Goal: Ask a question

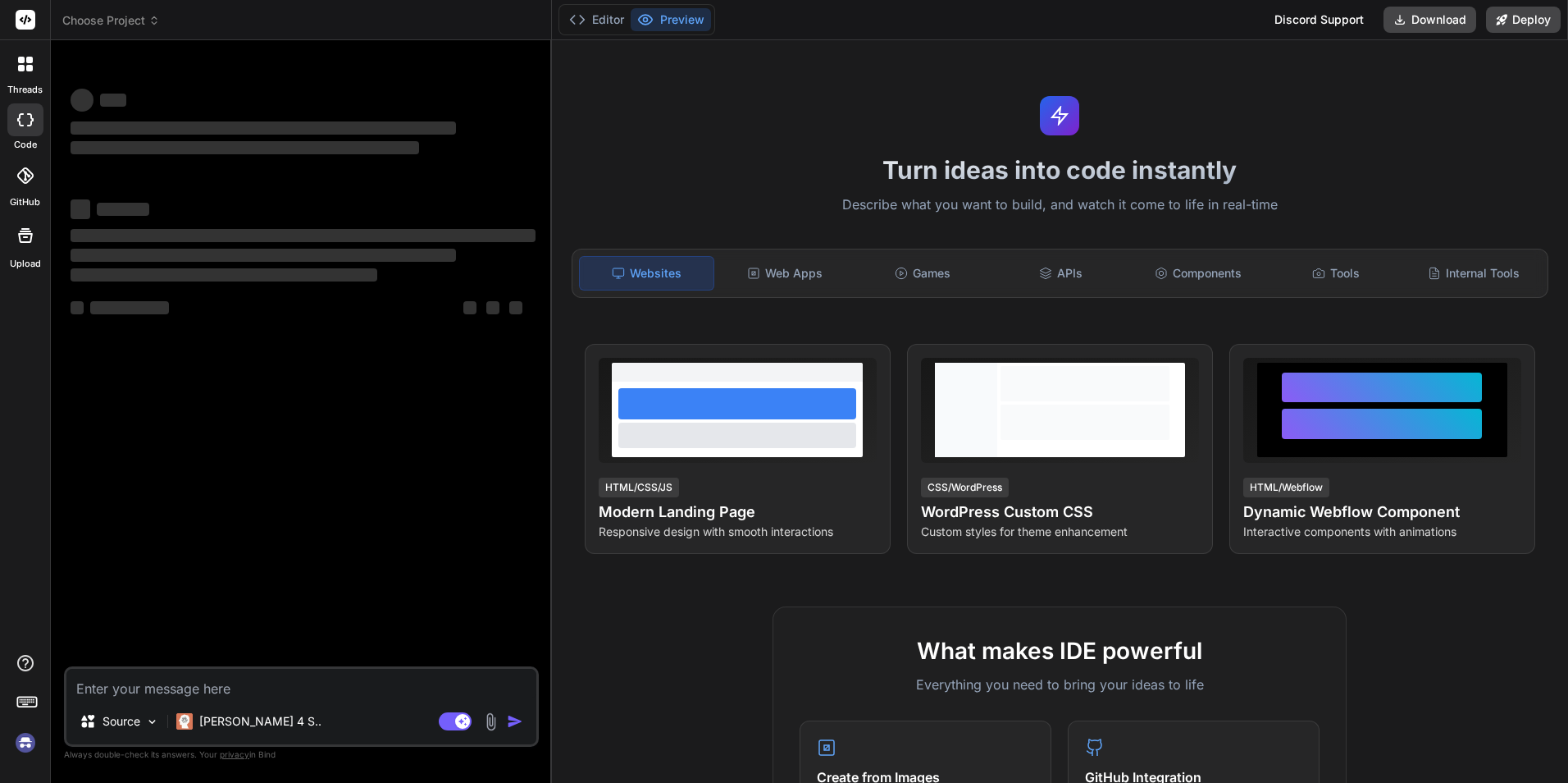
click at [225, 685] on textarea at bounding box center [301, 683] width 470 height 30
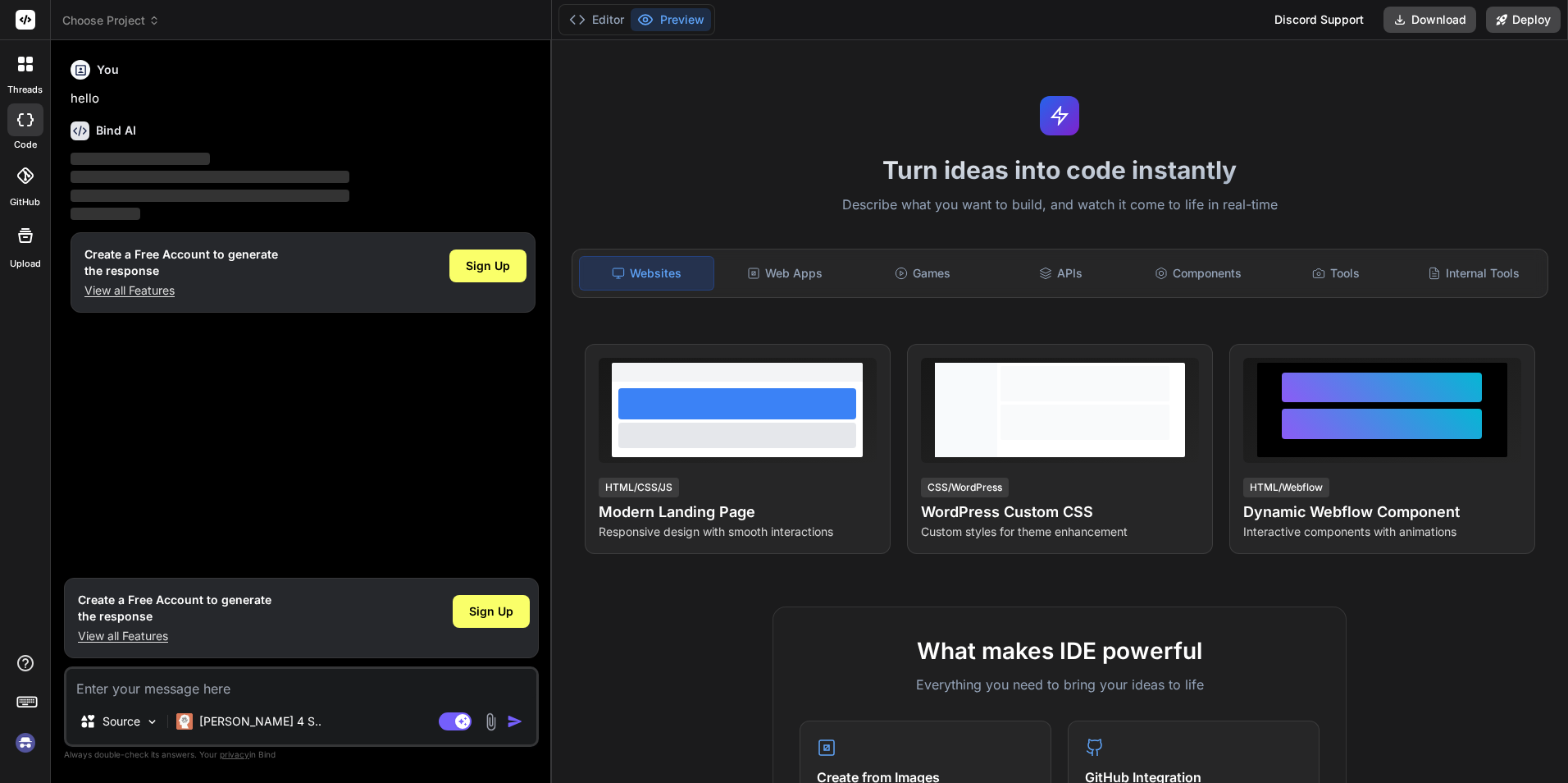
type textarea "x"
type textarea "h"
type textarea "x"
type textarea "ho"
type textarea "x"
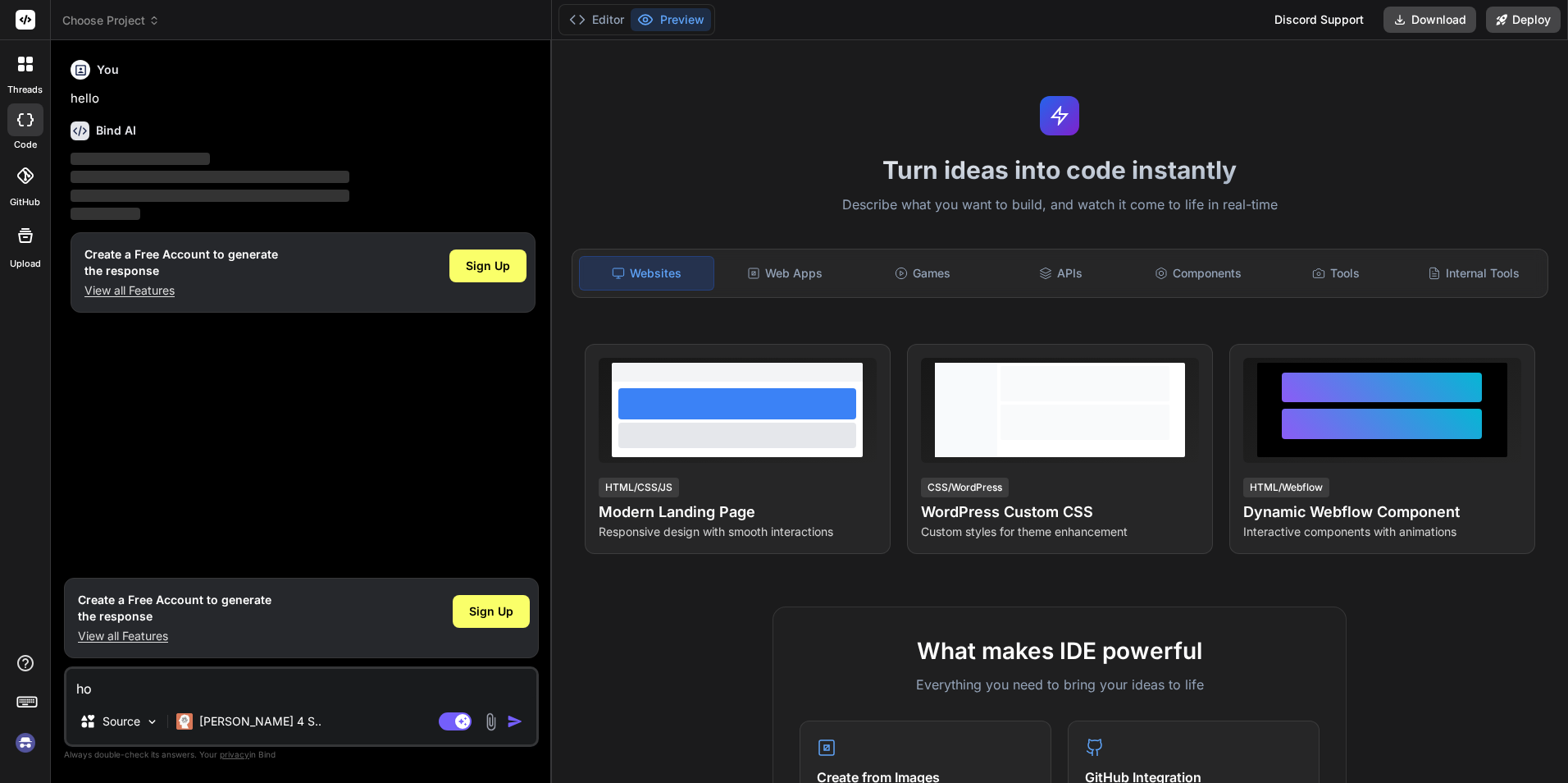
type textarea "how"
type textarea "x"
type textarea "how"
type textarea "x"
type textarea "how t"
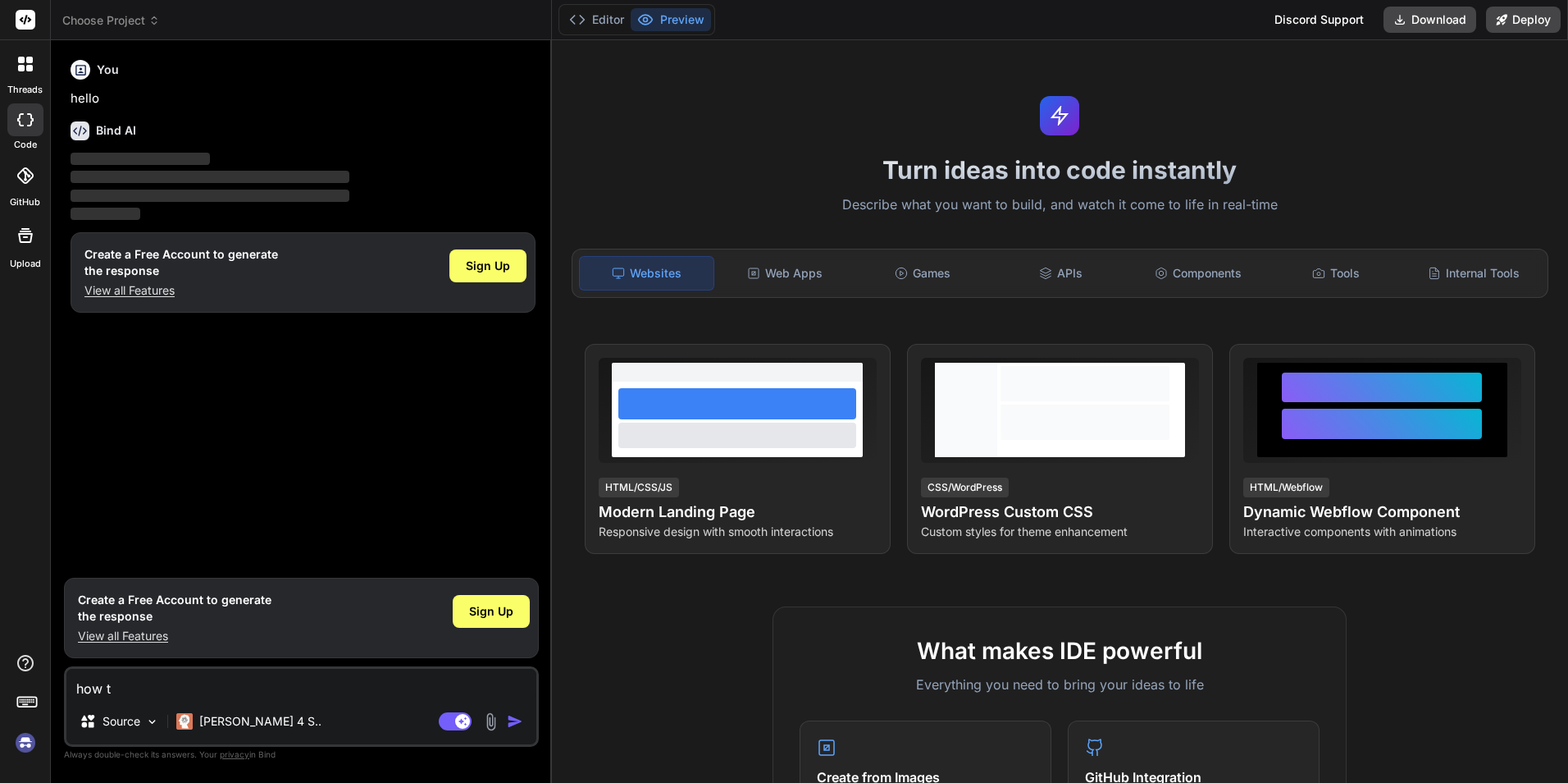
type textarea "x"
type textarea "how to"
type textarea "x"
type textarea "how to"
type textarea "x"
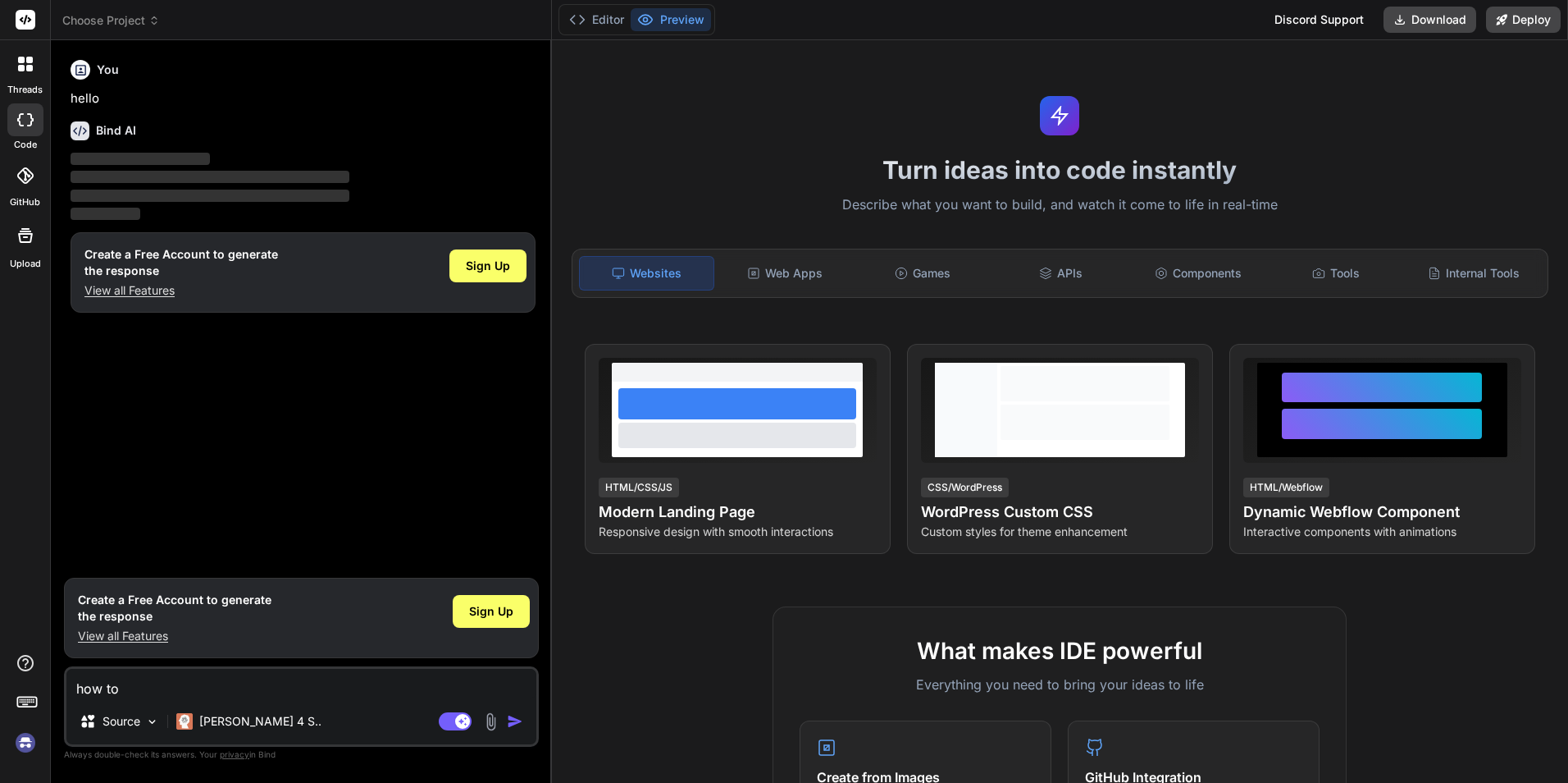
type textarea "how to s"
type textarea "x"
type textarea "how to se"
type textarea "x"
type textarea "how to set"
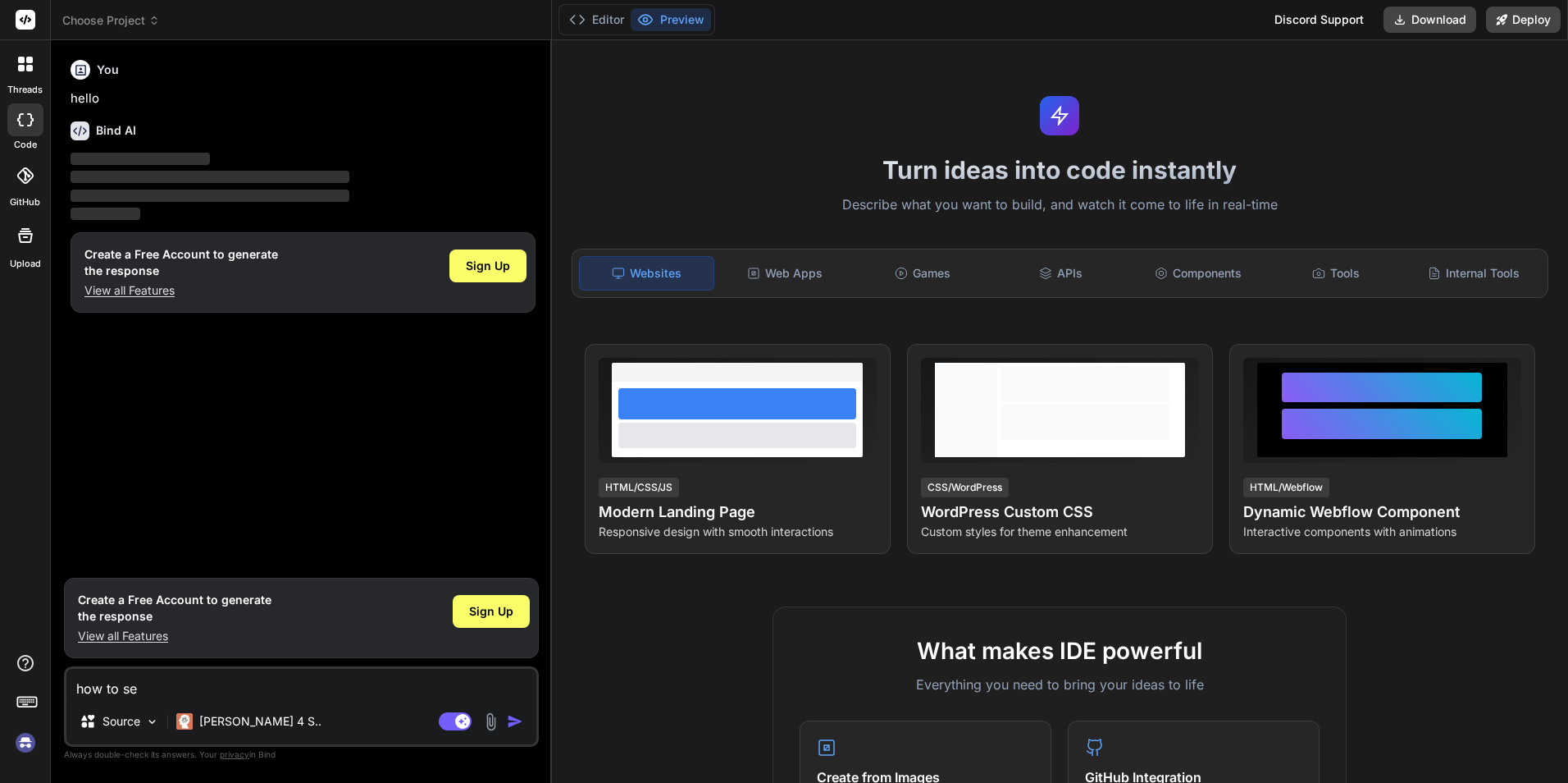
type textarea "x"
type textarea "how to set"
type textarea "x"
type textarea "how to set a"
type textarea "x"
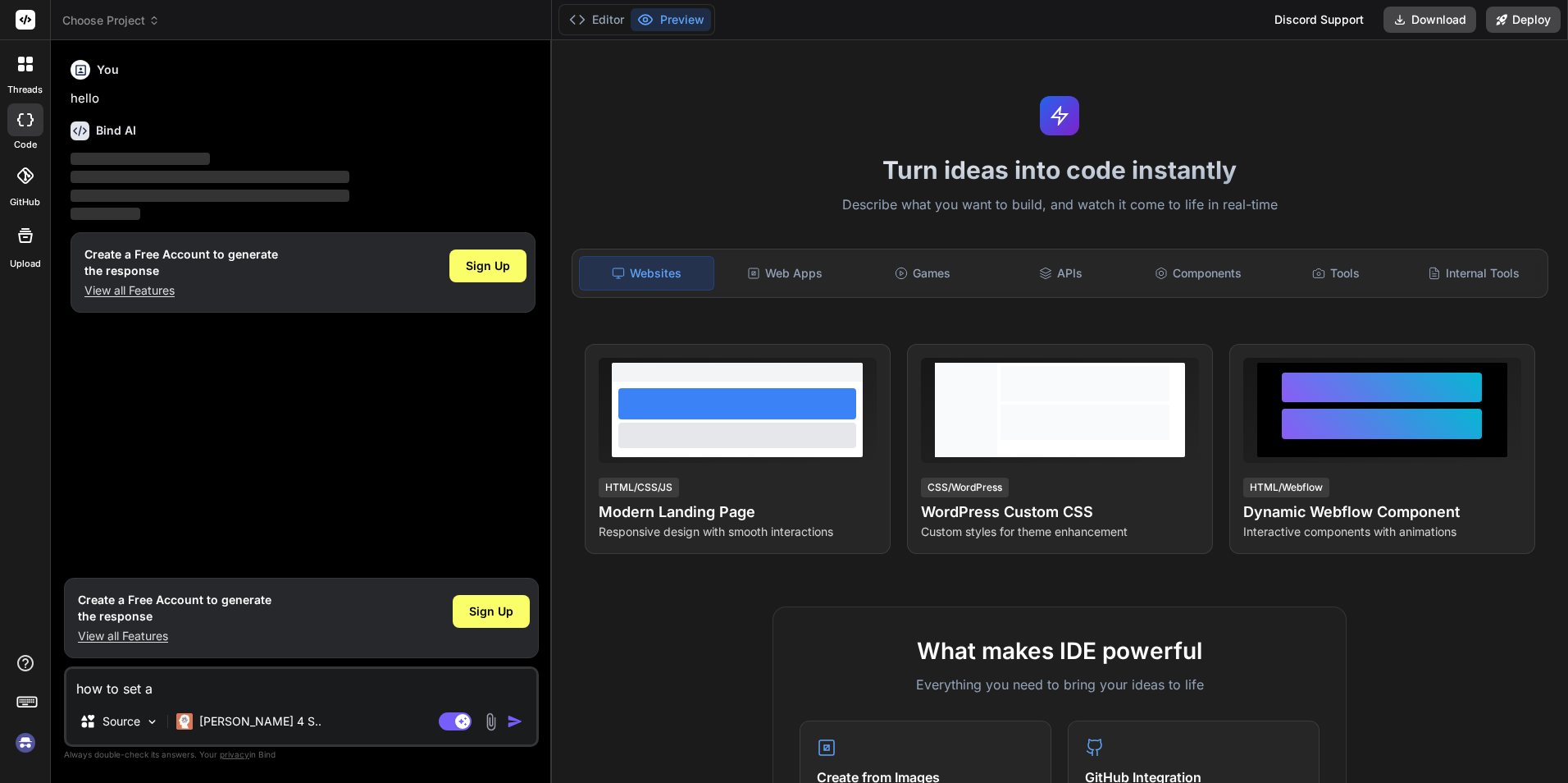
type textarea "how to set a"
type textarea "x"
type textarea "how to set a l"
type textarea "x"
type textarea "how to set a li"
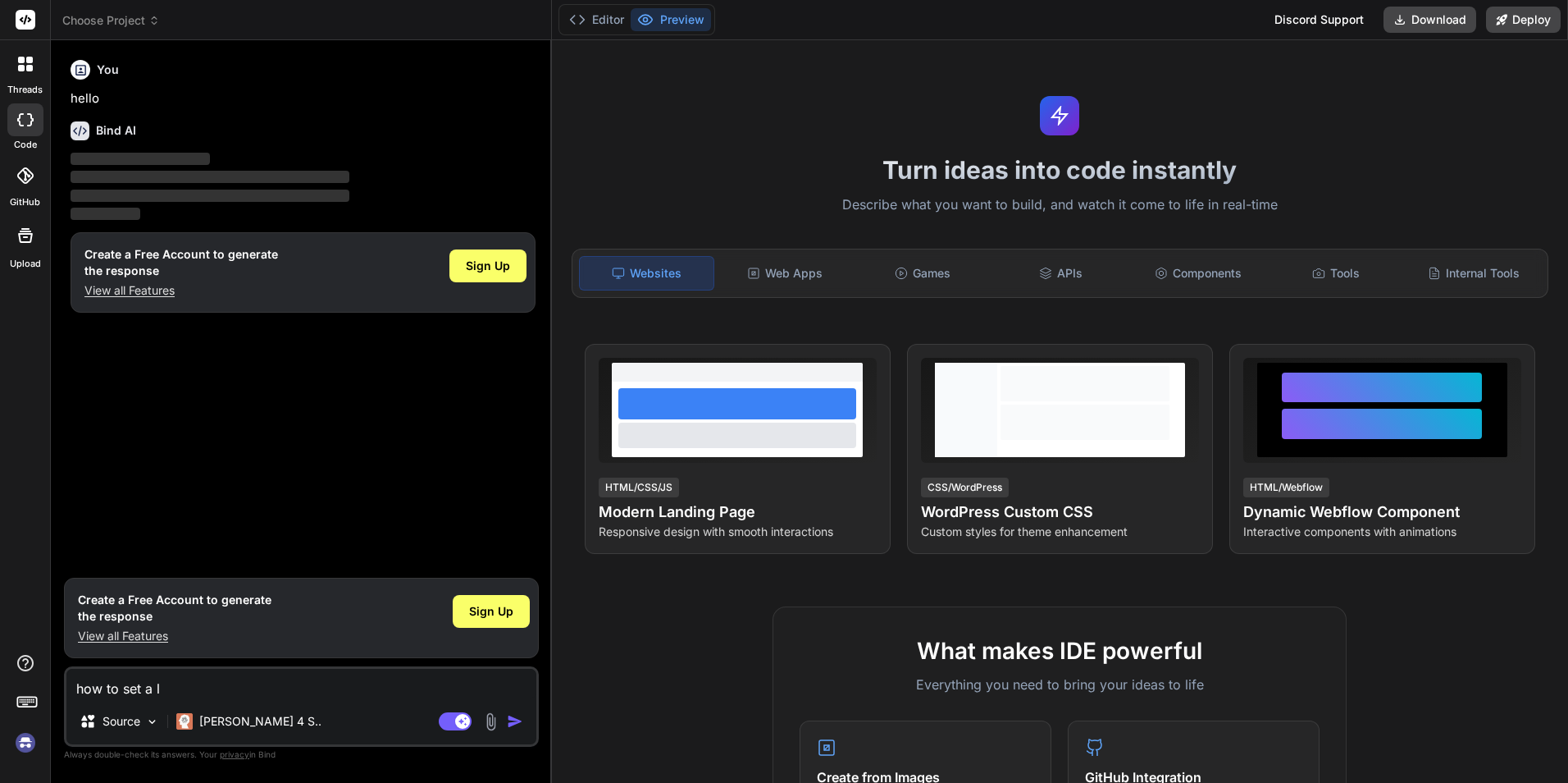
type textarea "x"
type textarea "how to set a lim"
type textarea "x"
type textarea "how to set a limi"
type textarea "x"
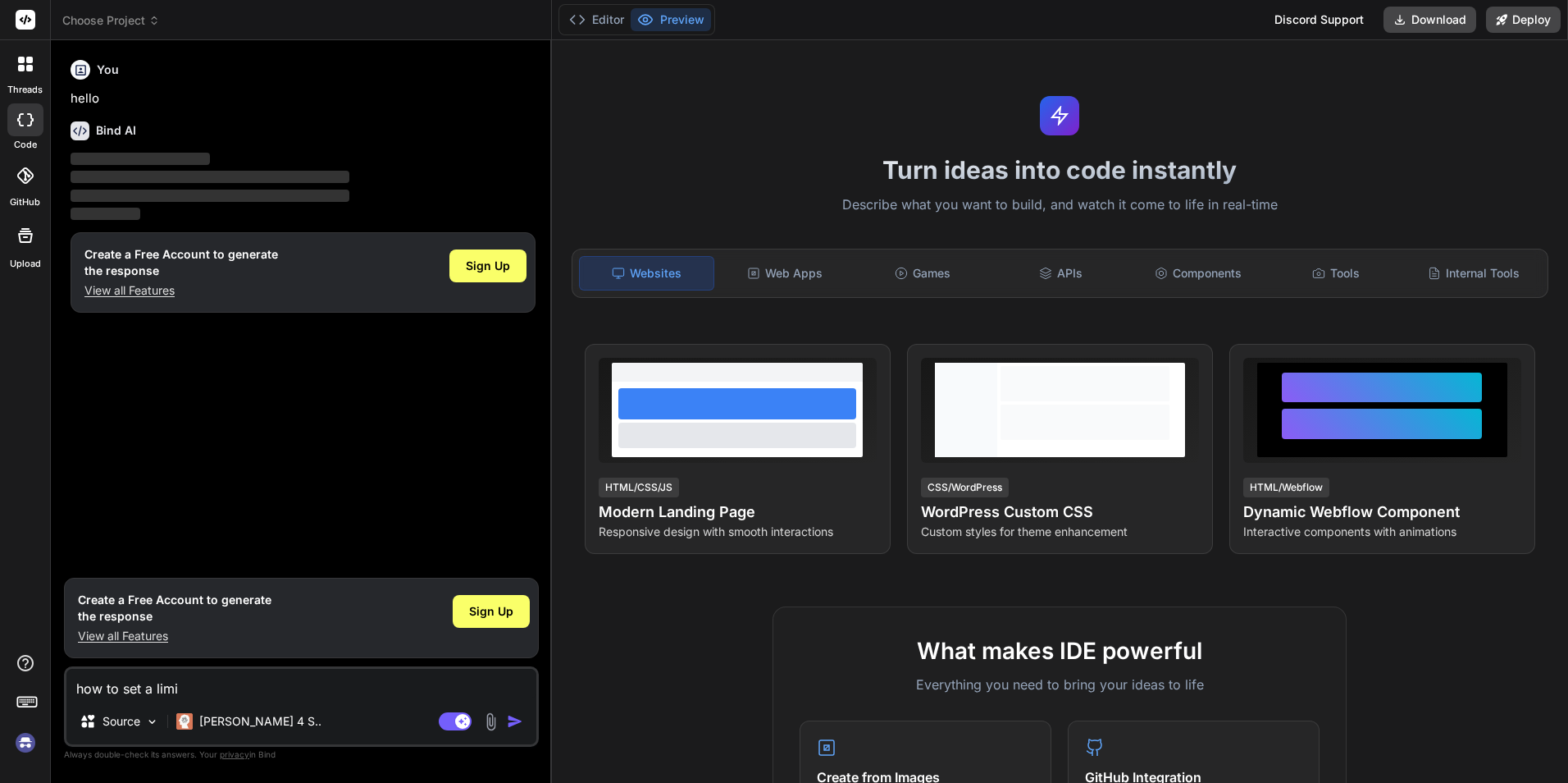
type textarea "how to set a limit"
type textarea "x"
type textarea "how to set a limit"
type textarea "x"
type textarea "how to set a limit o"
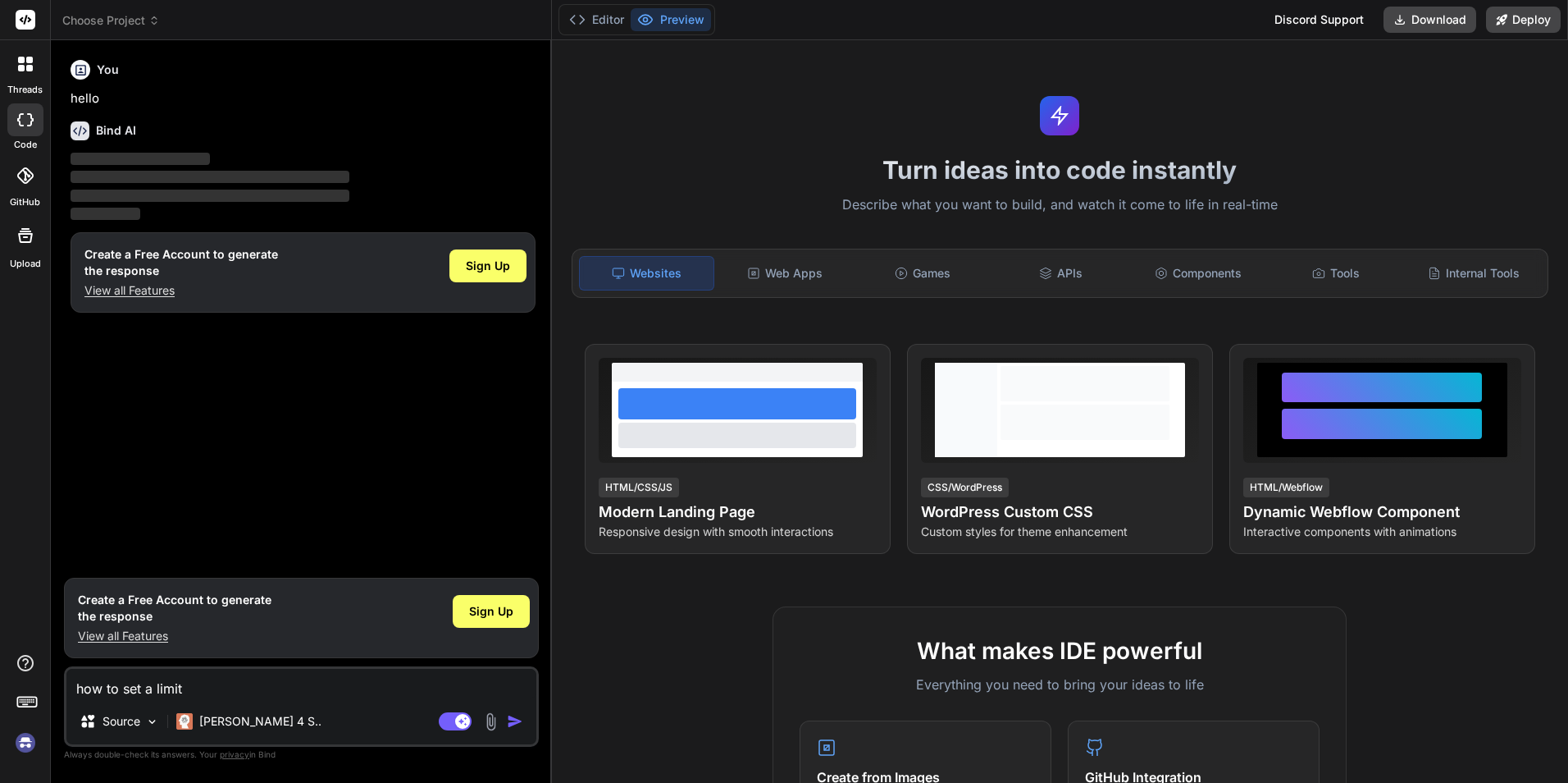
type textarea "x"
type textarea "how to set a limit of"
type textarea "x"
type textarea "how to set a limit of"
type textarea "x"
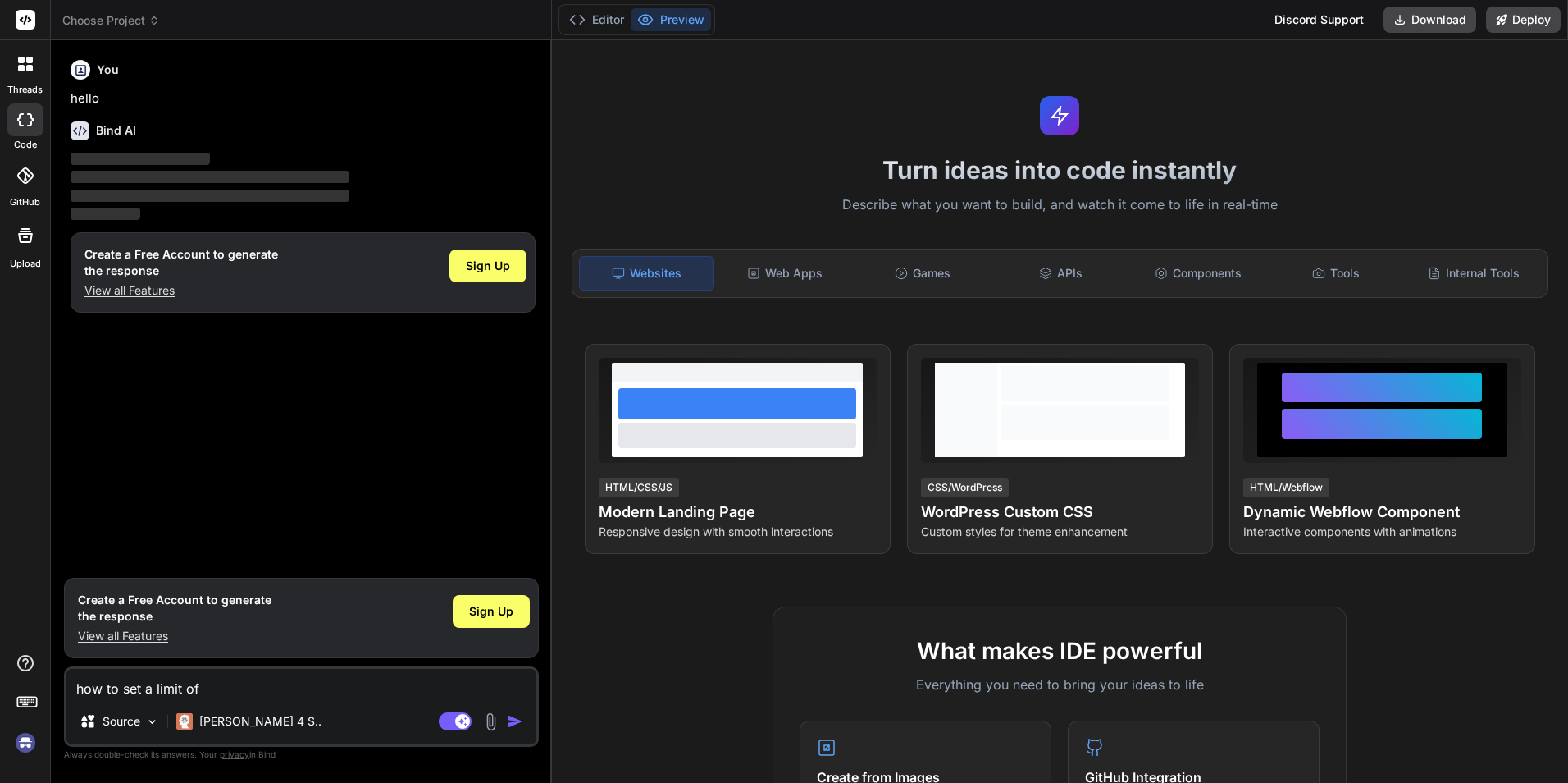
type textarea "how to set a limit of t"
type textarea "x"
type textarea "how to set a limit of th"
type textarea "x"
type textarea "how to set a limit of the"
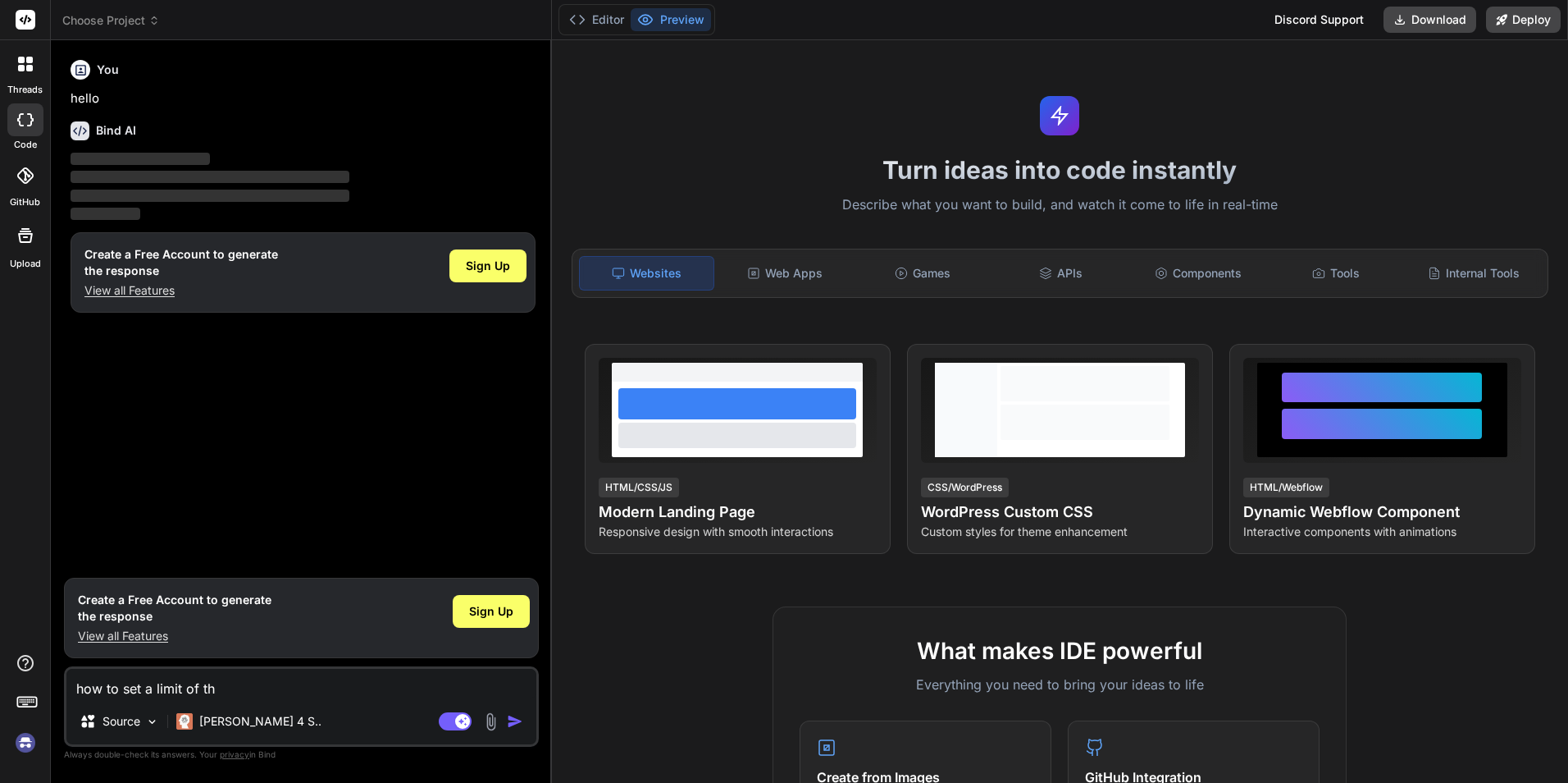
type textarea "x"
type textarea "how to set a limit of the"
type textarea "x"
type textarea "how to set a limit of the c"
type textarea "x"
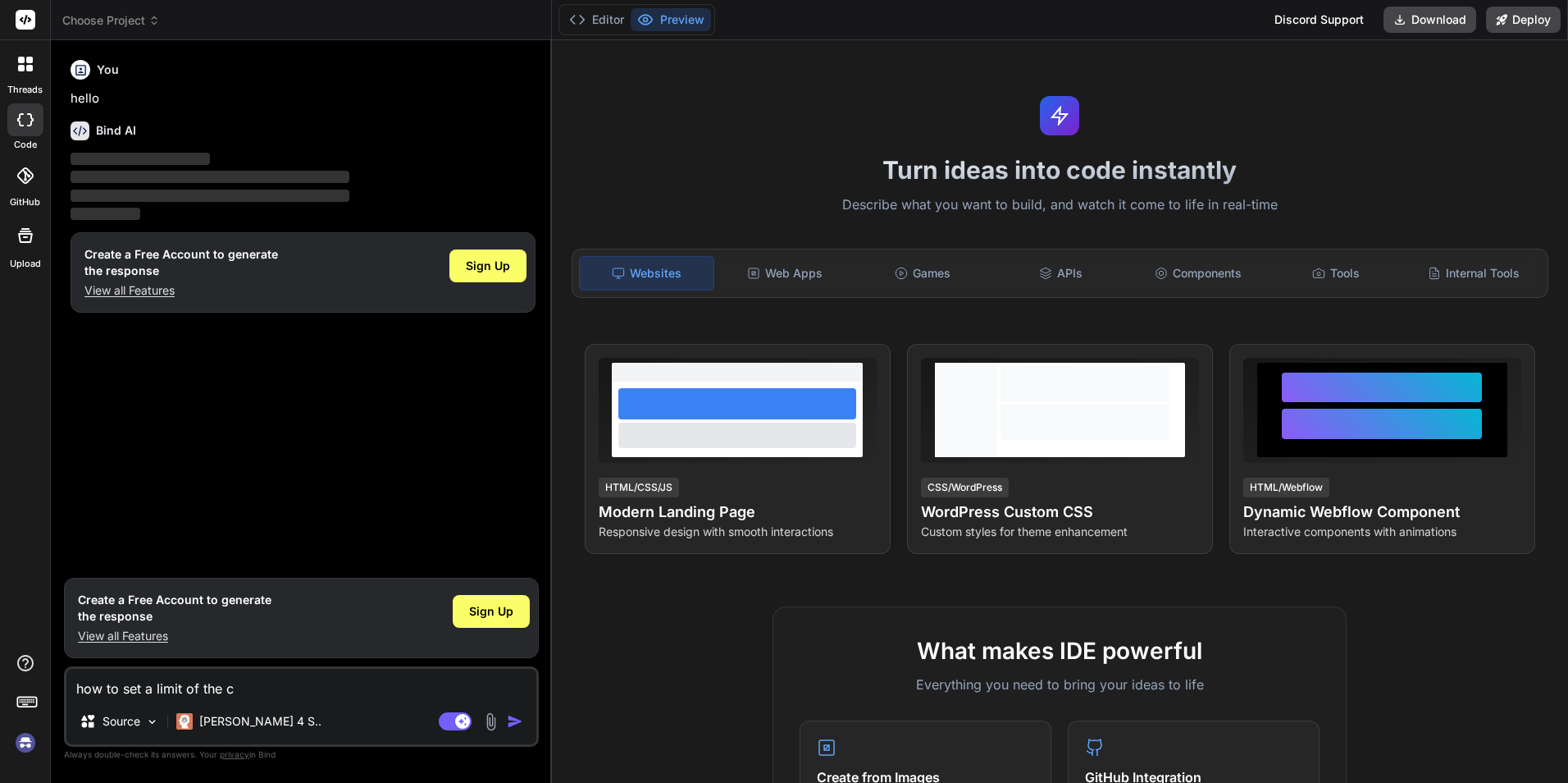
type textarea "how to set a limit of the co"
type textarea "x"
type textarea "how to set a limit of the com"
type textarea "x"
type textarea "how to set a limit of the comm"
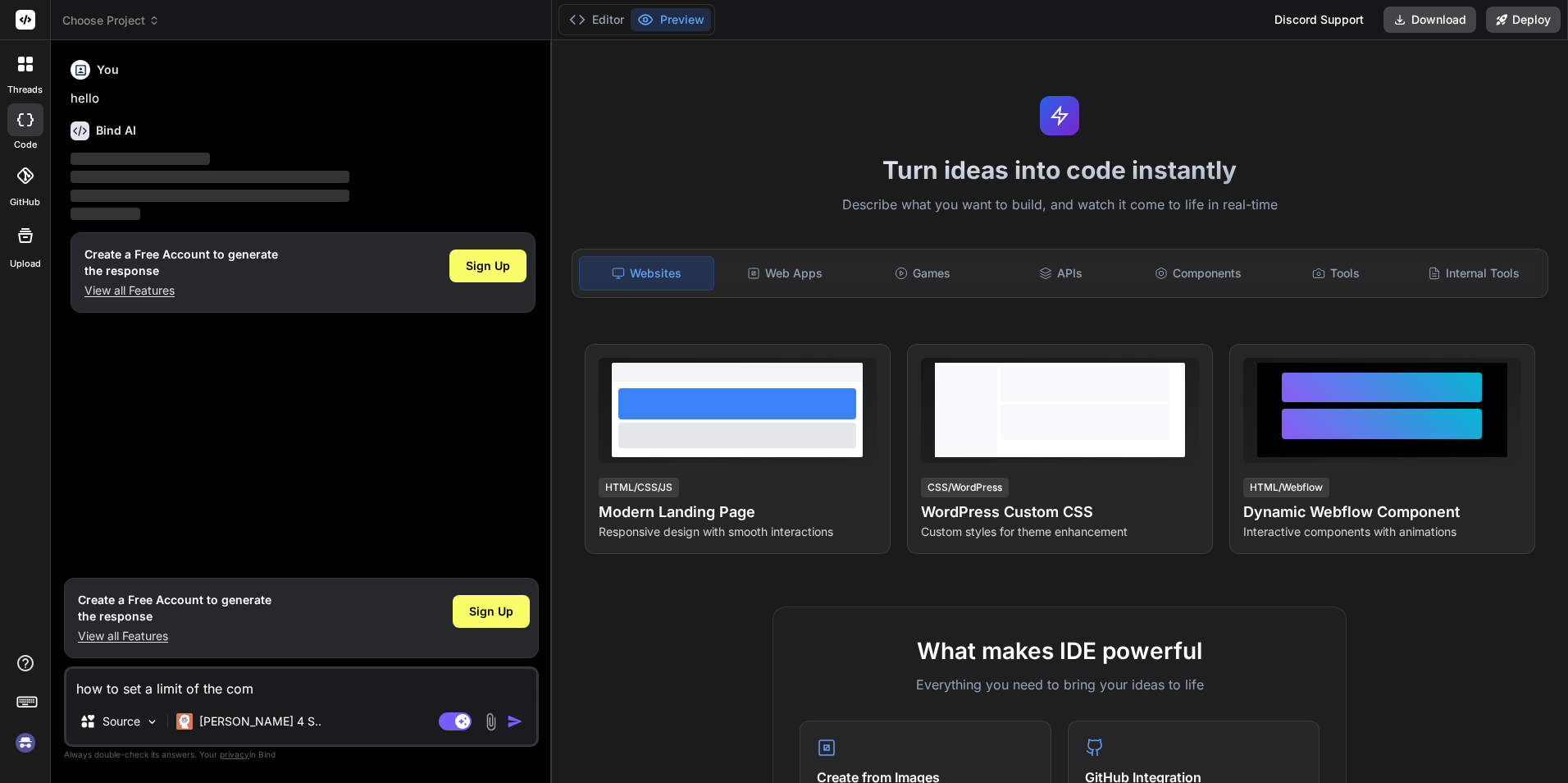
type textarea "x"
type textarea "how to set a limit of the comma"
type textarea "x"
type textarea "how to set a limit of the comman"
type textarea "x"
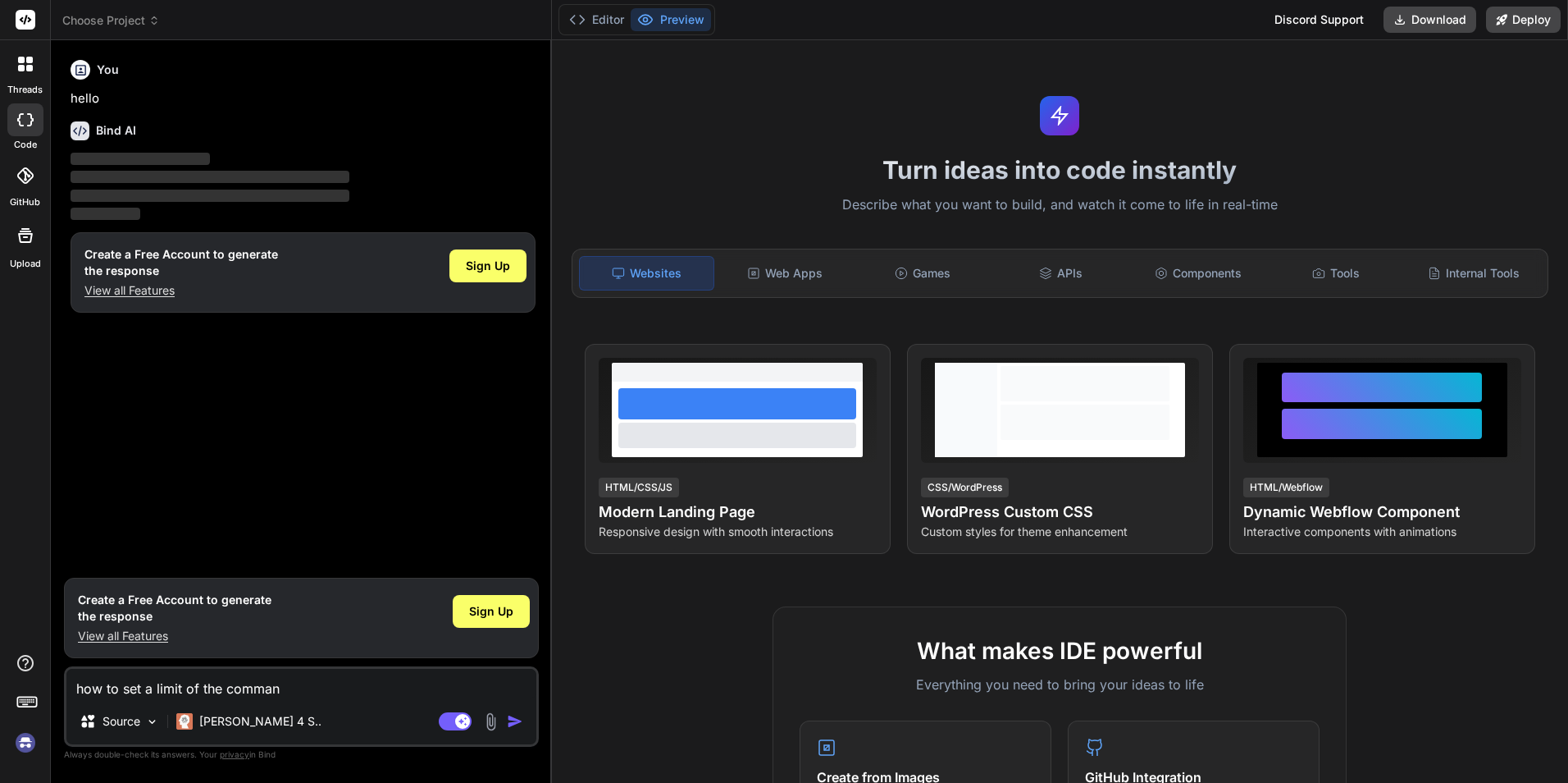
type textarea "how to set a limit of the command"
type textarea "x"
type textarea "how to set a limit of the commande"
type textarea "x"
type textarea "how to set a limit of the commande"
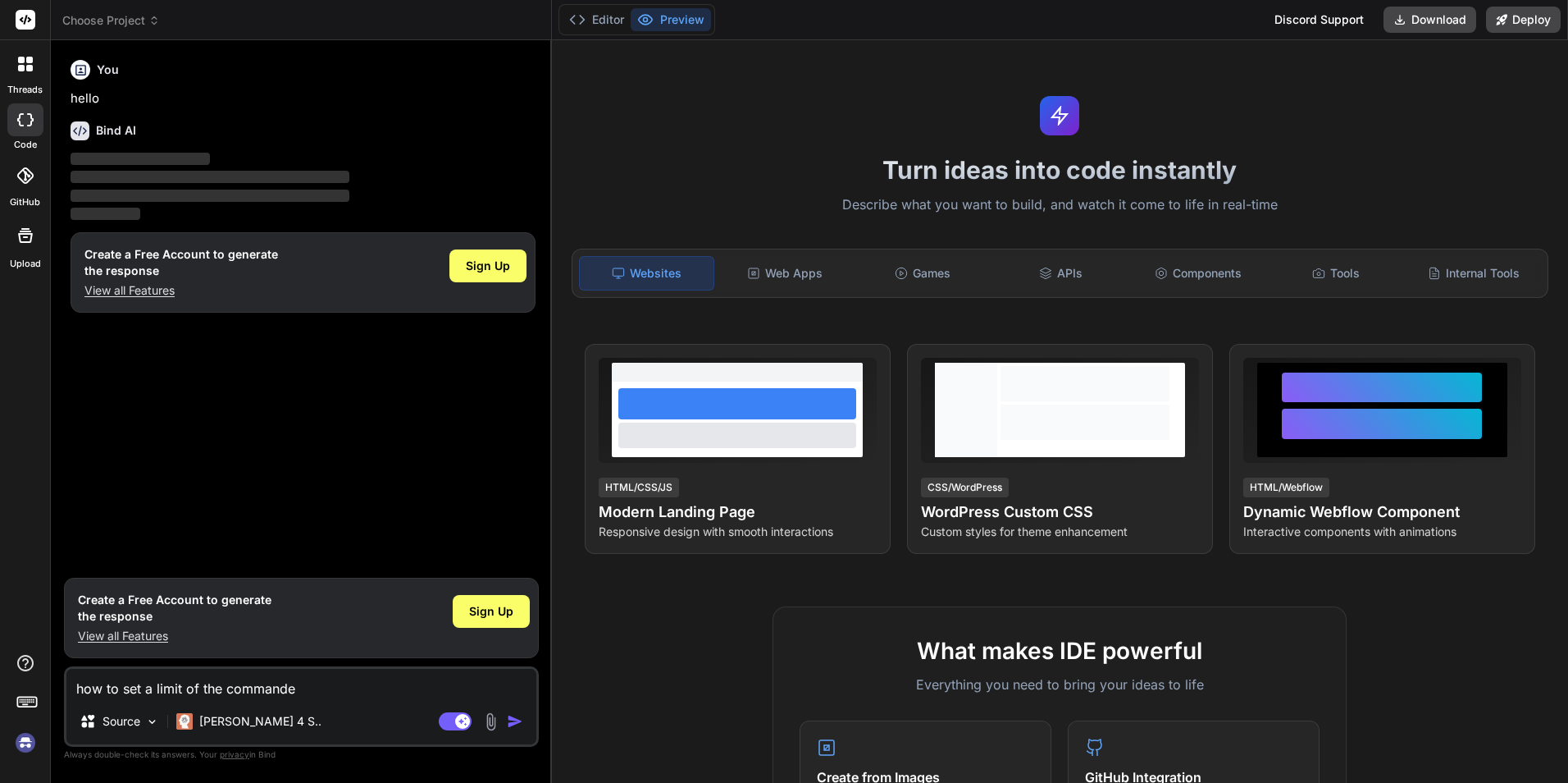
type textarea "x"
type textarea "how to set a limit of the commande r"
type textarea "x"
type textarea "how to set a limit of the commande re"
type textarea "x"
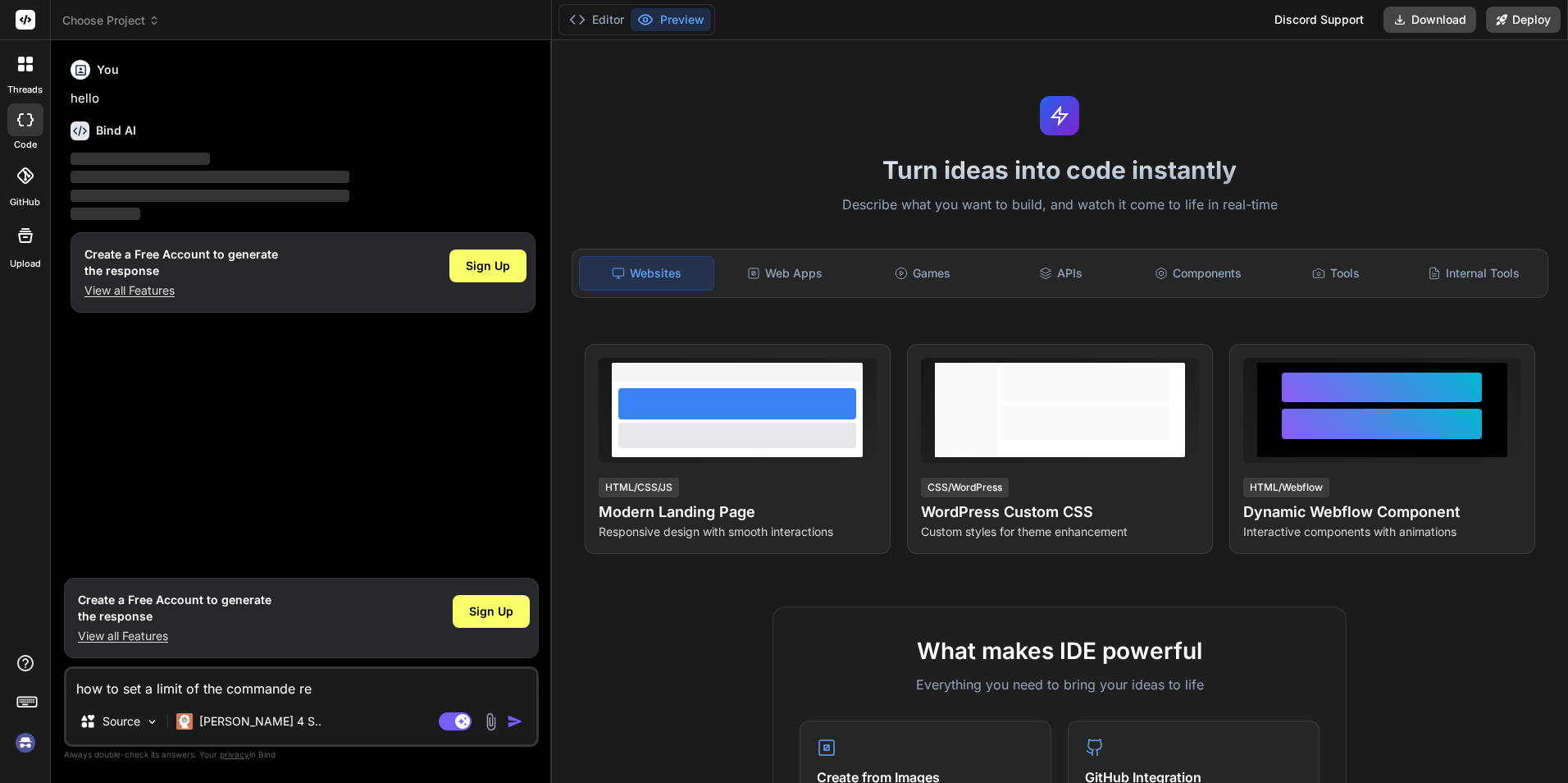
type textarea "how to set a limit of the commande rea"
type textarea "x"
type textarea "how to set a limit of the commande real"
type textarea "x"
type textarea "how to set a limit of sthe commande real"
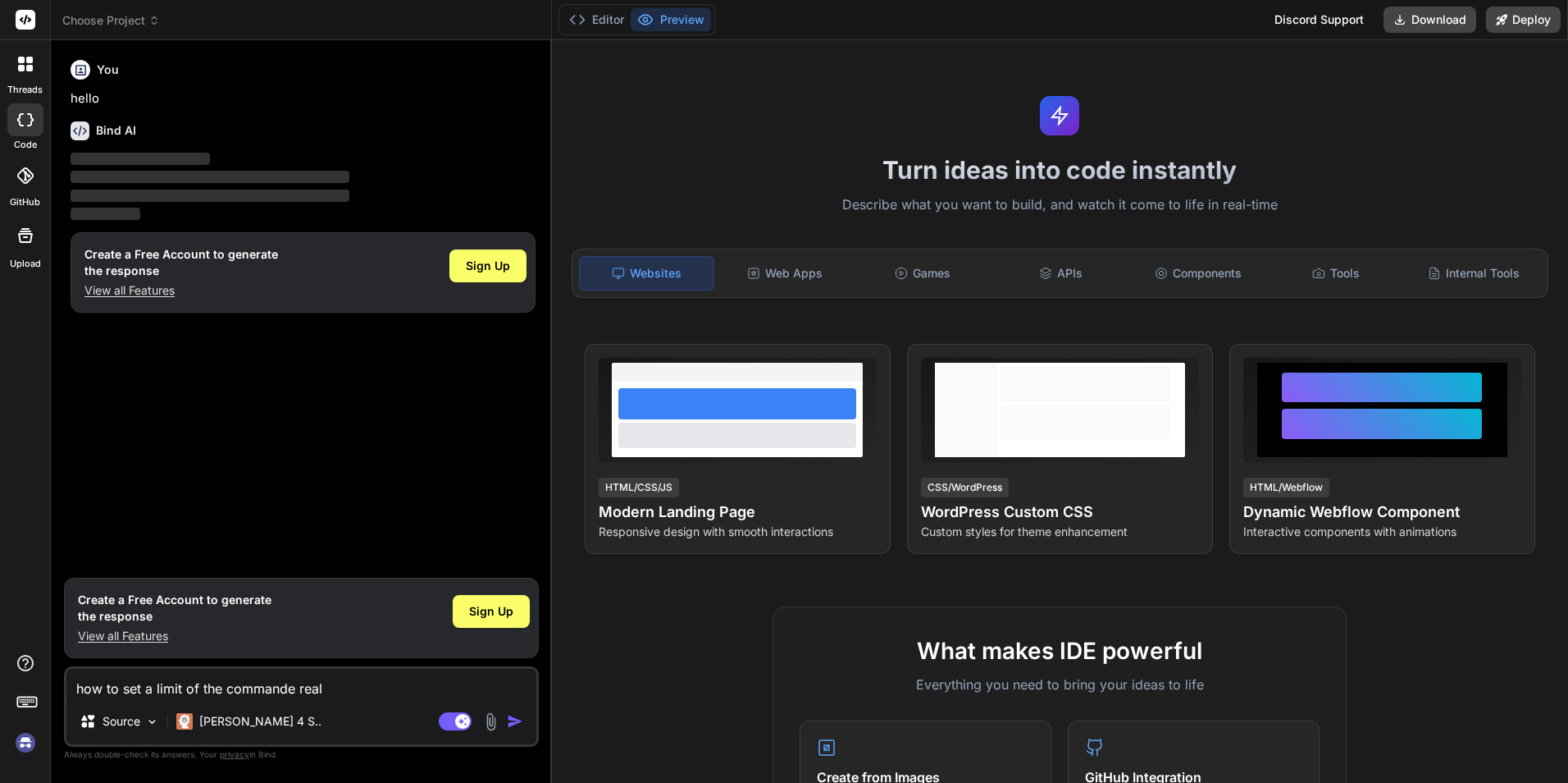
type textarea "x"
type textarea "how to set a limit of sithe commande real"
type textarea "x"
type textarea "how to set a limit of sigthe commande real"
type textarea "x"
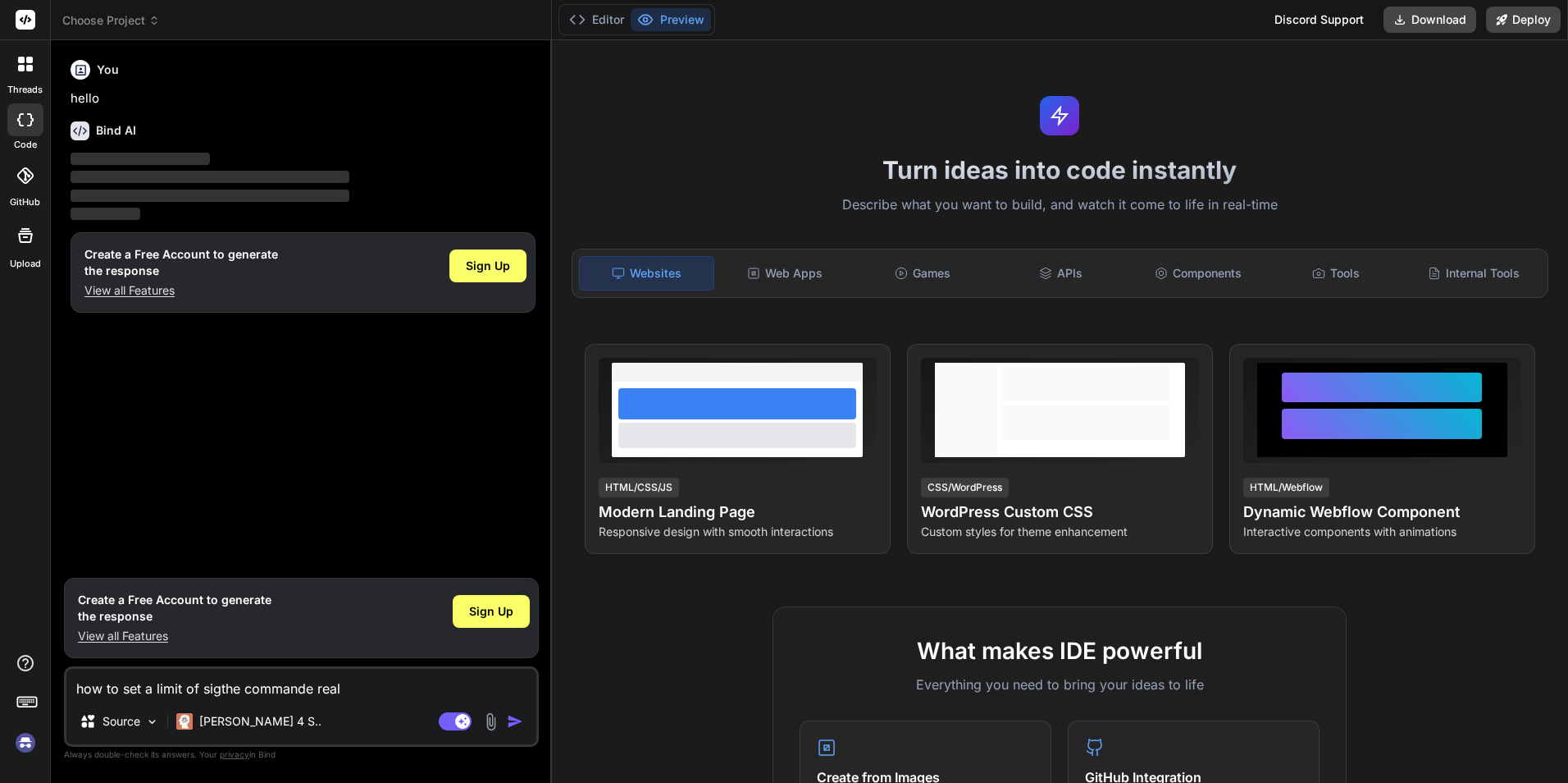
type textarea "how to set a limit of signthe commande real"
type textarea "x"
type textarea "how to set a limit of signithe commande real"
type textarea "x"
type textarea "how to set a limit of signifthe commande real"
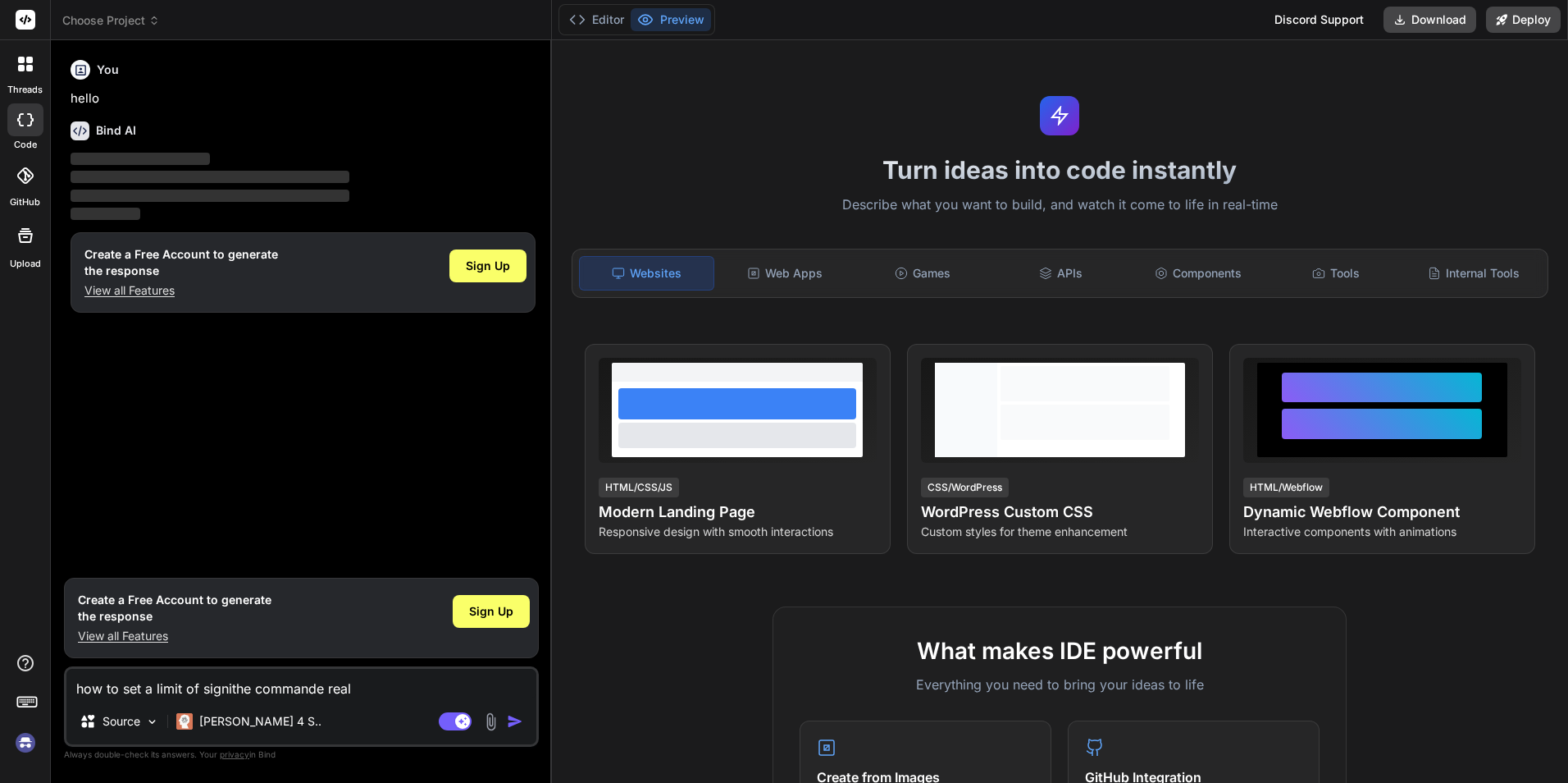
type textarea "x"
type textarea "how to set a limit of signifithe commande real"
type textarea "x"
type textarea "how to set a limit of significthe commande real"
type textarea "x"
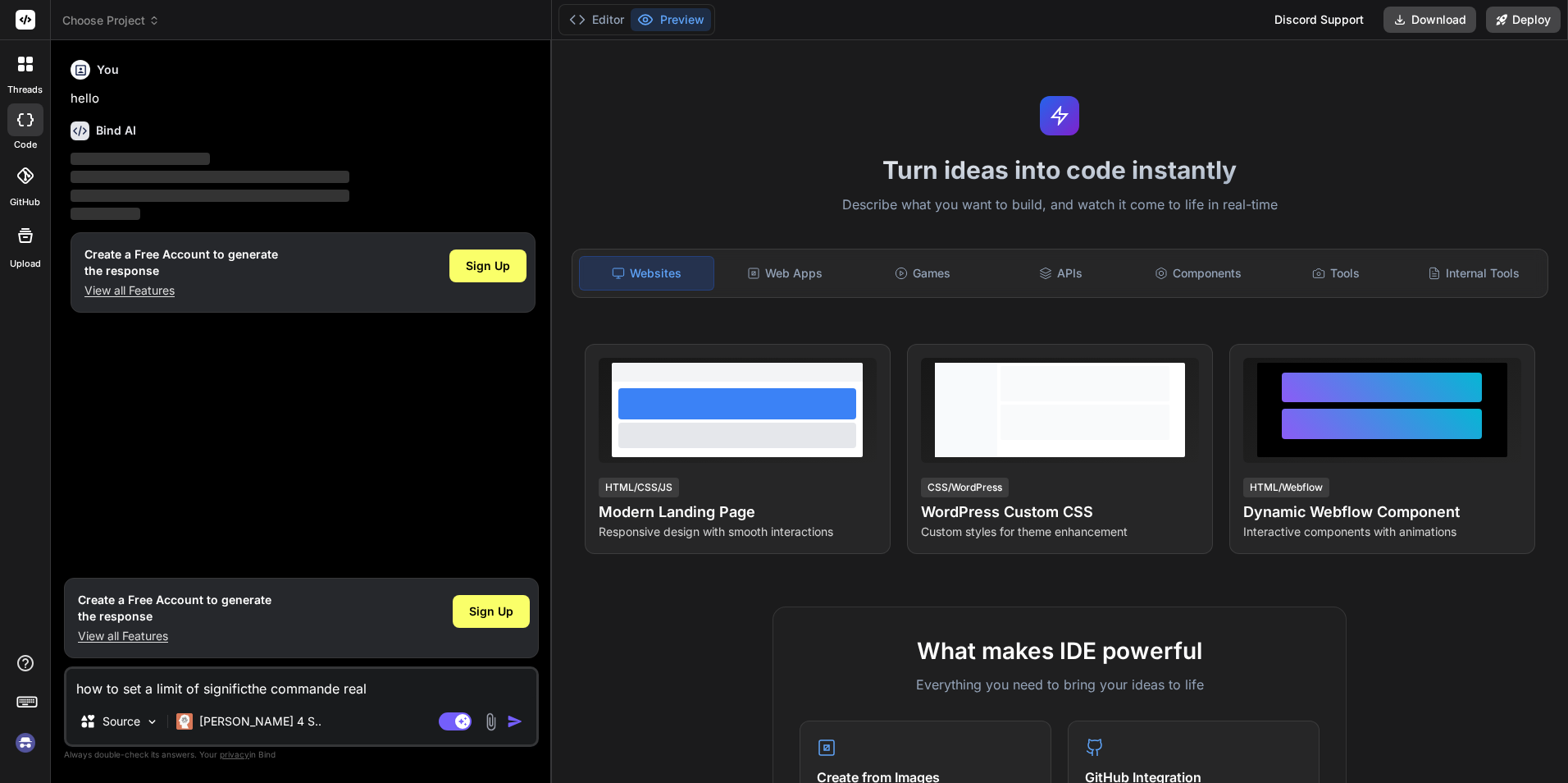
type textarea "how to set a limit of significathe commande real"
type textarea "x"
type textarea "how to set a limit of significalthe commande real"
type textarea "x"
type textarea "how to set a limit of significal the commande real"
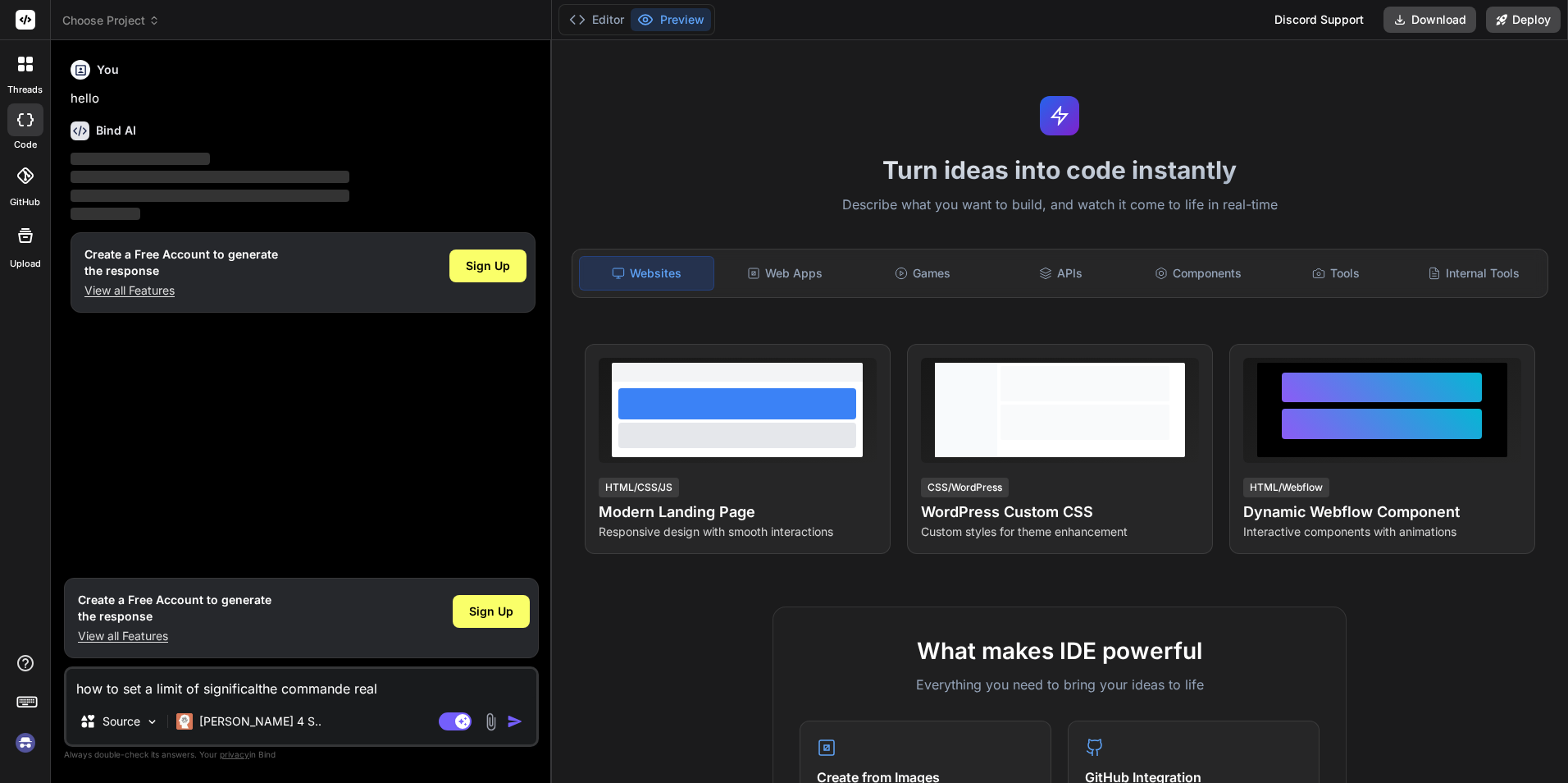
type textarea "x"
type textarea "how to set a limit of significal nthe commande real"
type textarea "x"
type textarea "how to set a limit of significal nuthe commande real"
type textarea "x"
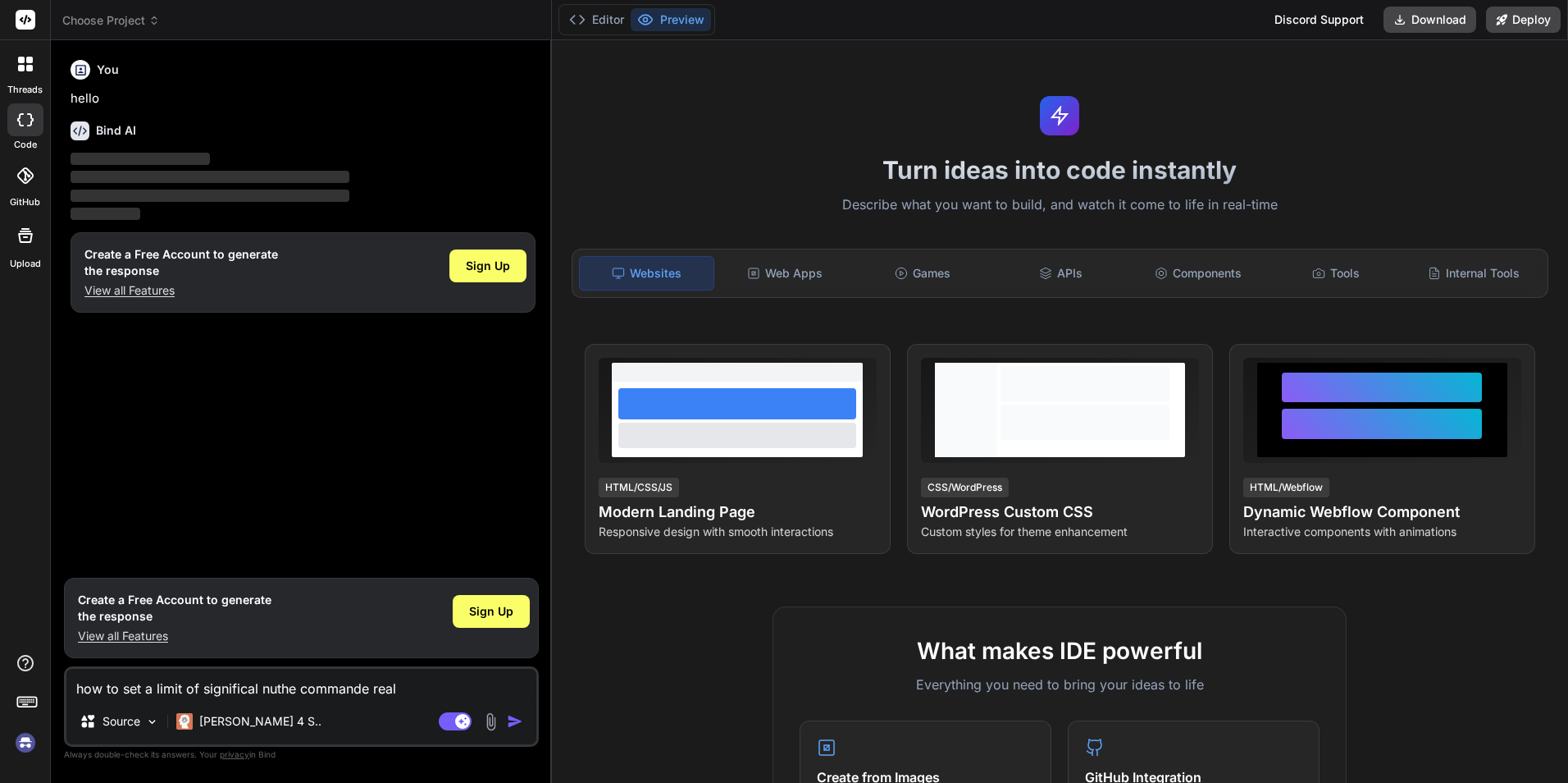
type textarea "how to set a limit of significal numthe commande real"
type textarea "x"
type textarea "how to set a limit of significal numbthe commande real"
type textarea "x"
type textarea "how to set a limit of significal numbethe commande real"
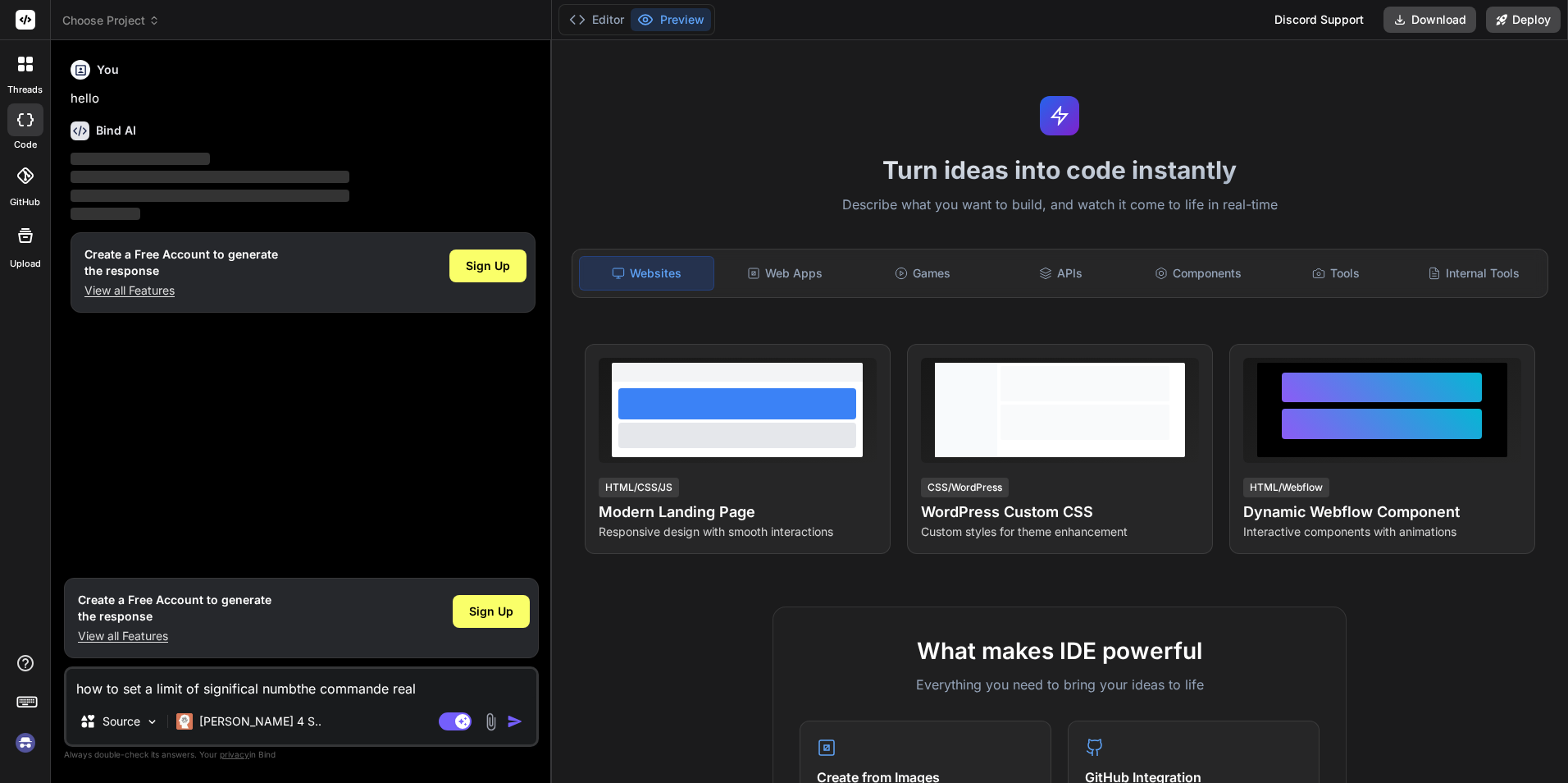
type textarea "x"
type textarea "how to set a limit of significal numberthe commande real"
type textarea "x"
type textarea "how to set a limit of significal number the commande real"
type textarea "x"
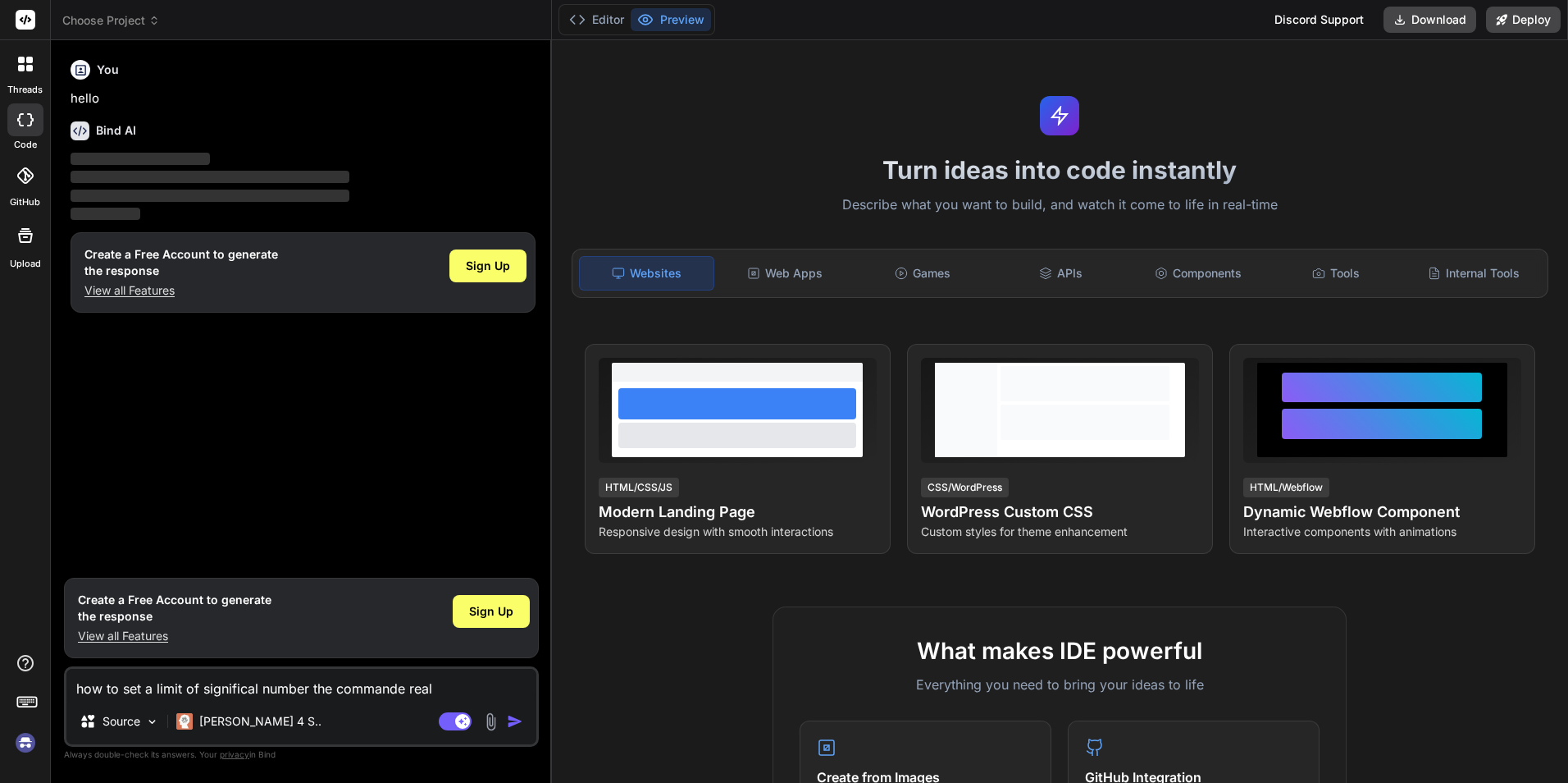
type textarea "how to set a limit of significal number othe commande real"
type textarea "x"
type textarea "how to set a limit of significal number ofthe commande real"
type textarea "x"
type textarea "how to set a limit of significal number of the commande real"
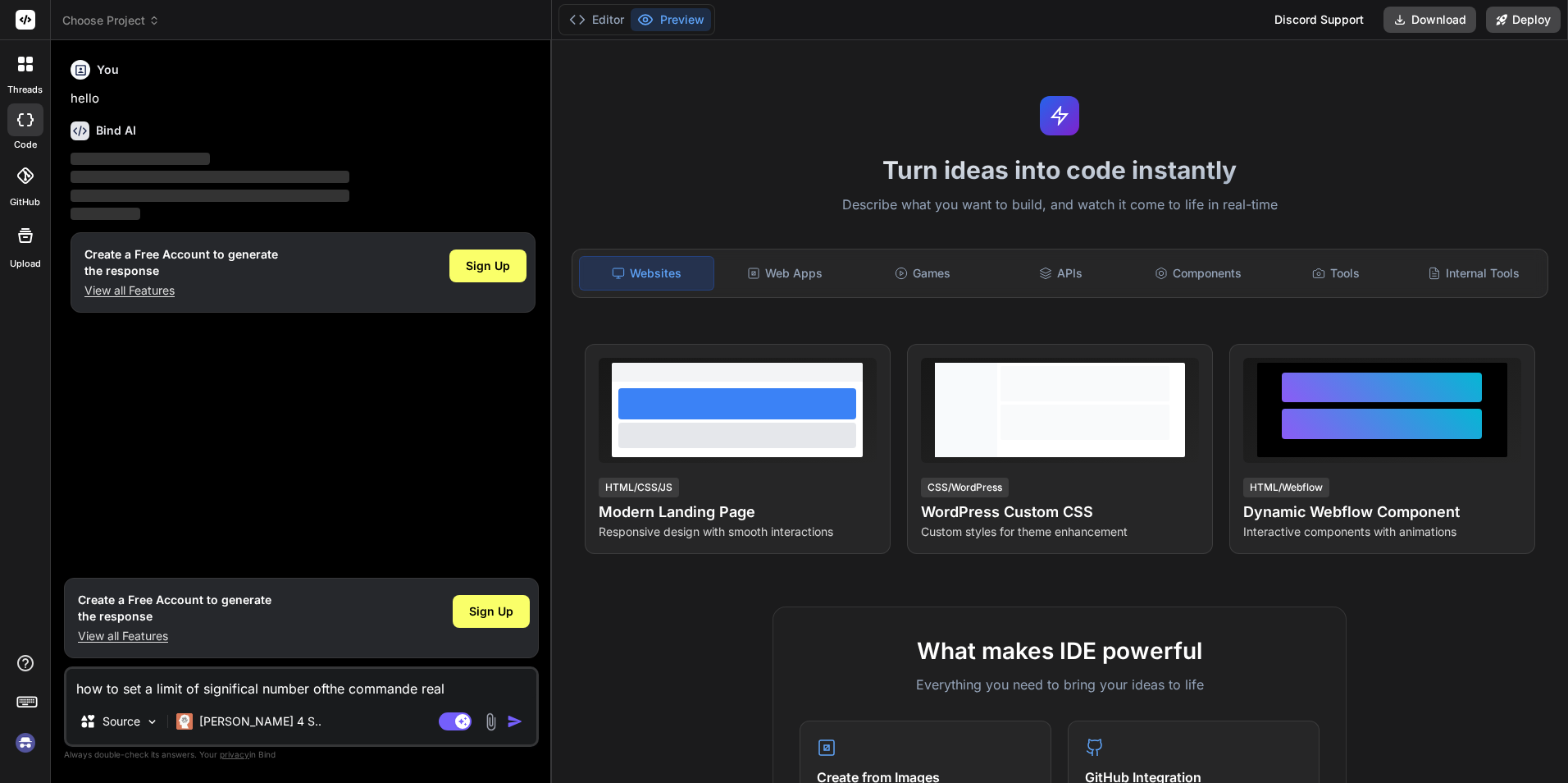
type textarea "x"
type textarea "how to set a limit of significal number of the commande realo"
type textarea "x"
type textarea "how to set a limit of significal number of the commande realon"
type textarea "x"
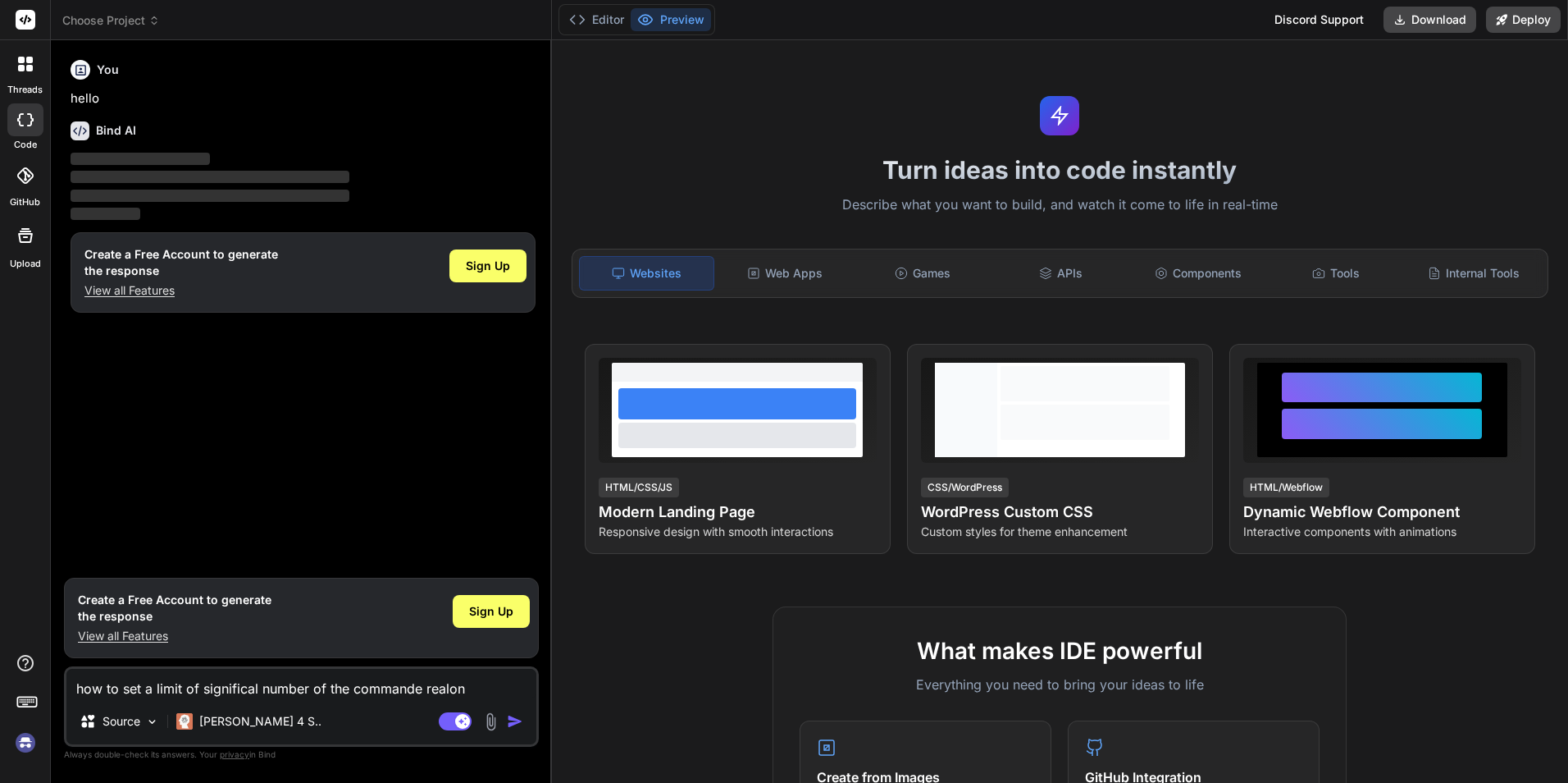
type textarea "how to set a limit of significal number of the commande realon"
type textarea "x"
type textarea "how to set a limit of significal number of the commande realon l"
type textarea "x"
type textarea "how to set a limit of significal number of the commande realon la"
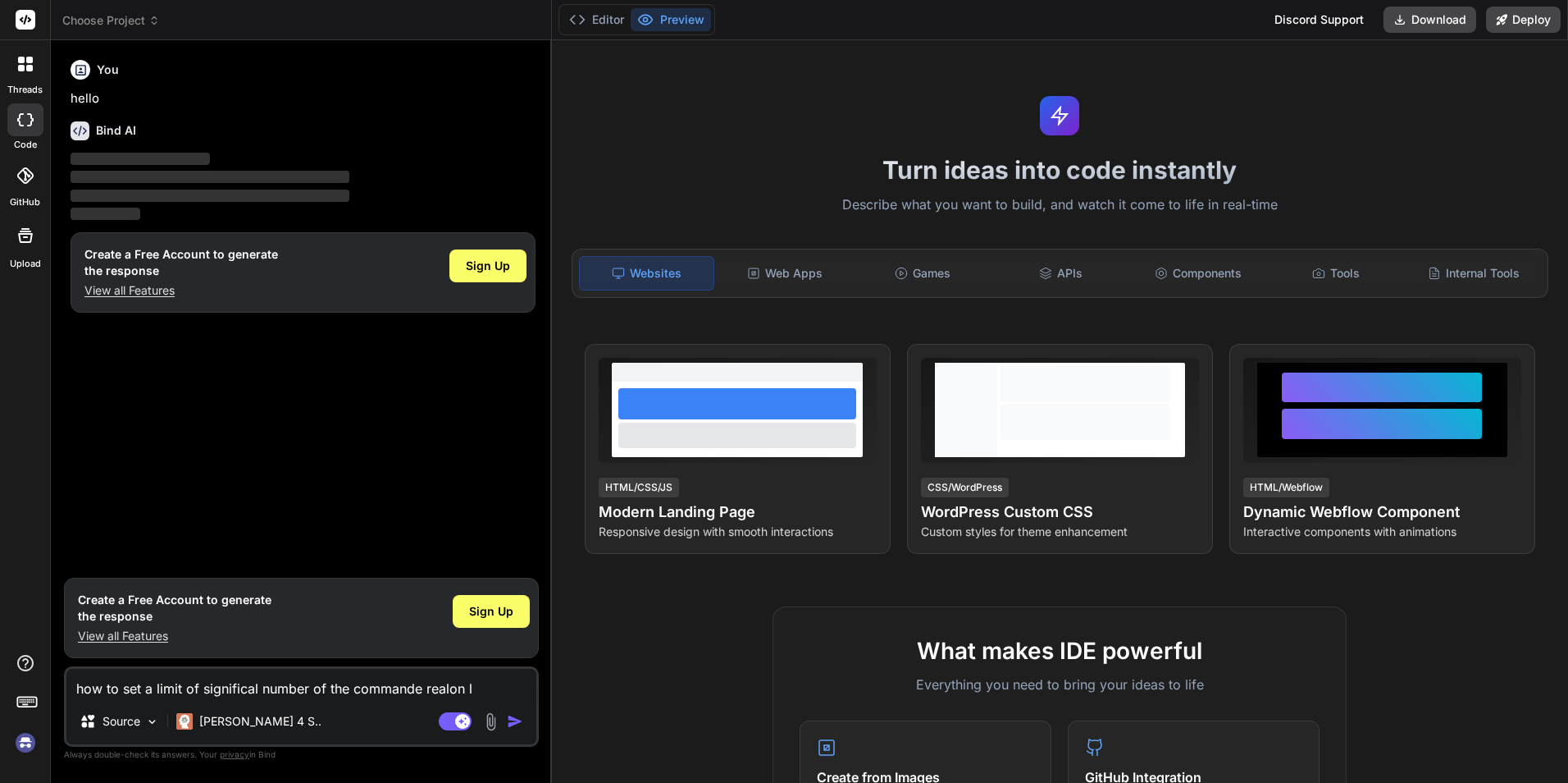
type textarea "x"
type textarea "how to set a limit of significal number of the commande [PERSON_NAME]"
type textarea "x"
type textarea "how to set a limit of significal number of the commande realon lang"
type textarea "x"
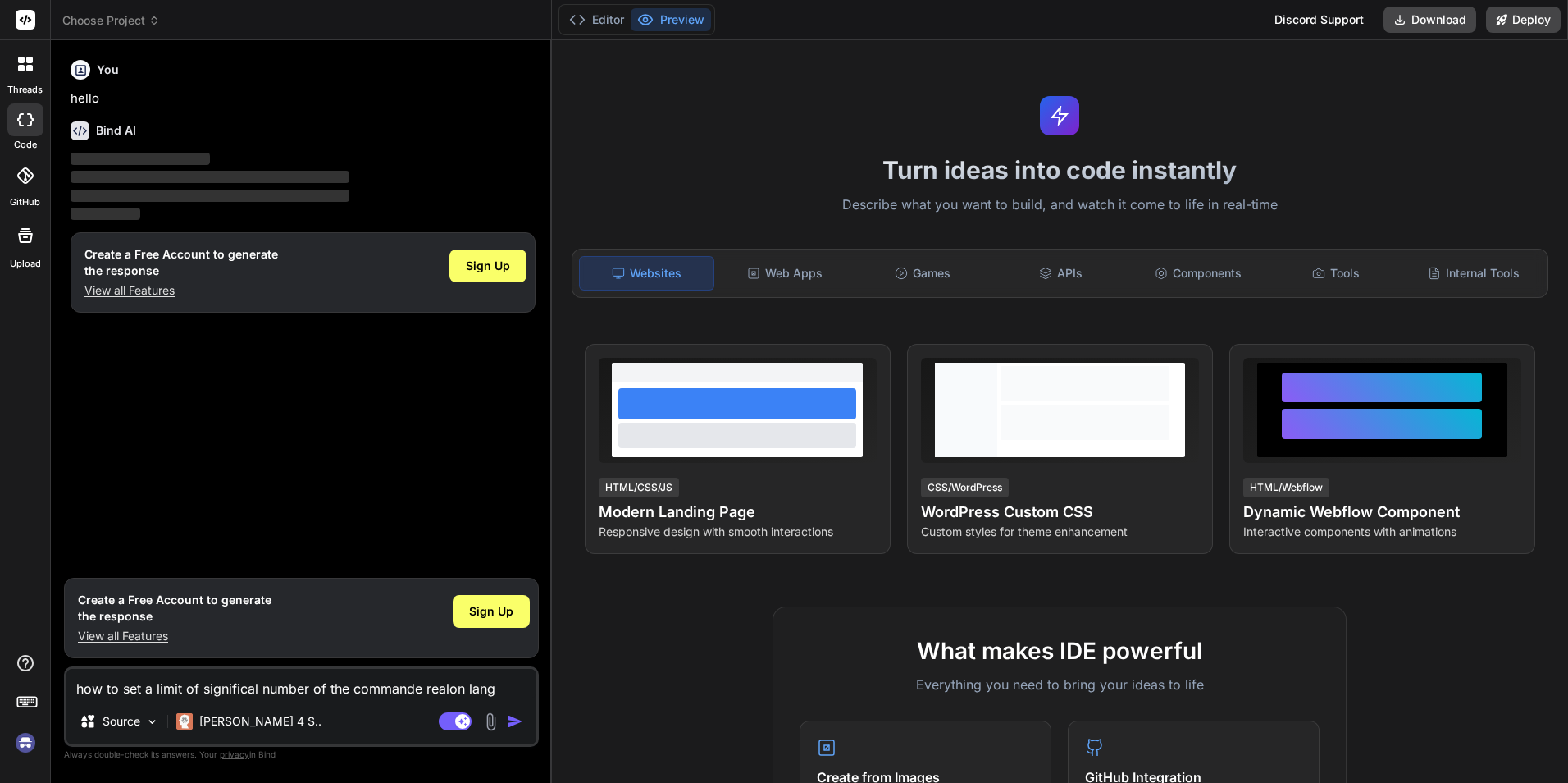
type textarea "how to set a limit of significal number of the commande realon langa"
type textarea "x"
type textarea "how to set a limit of significal number of the commande realon langau"
type textarea "x"
type textarea "how to set a limit of significal number of the commande realon langa"
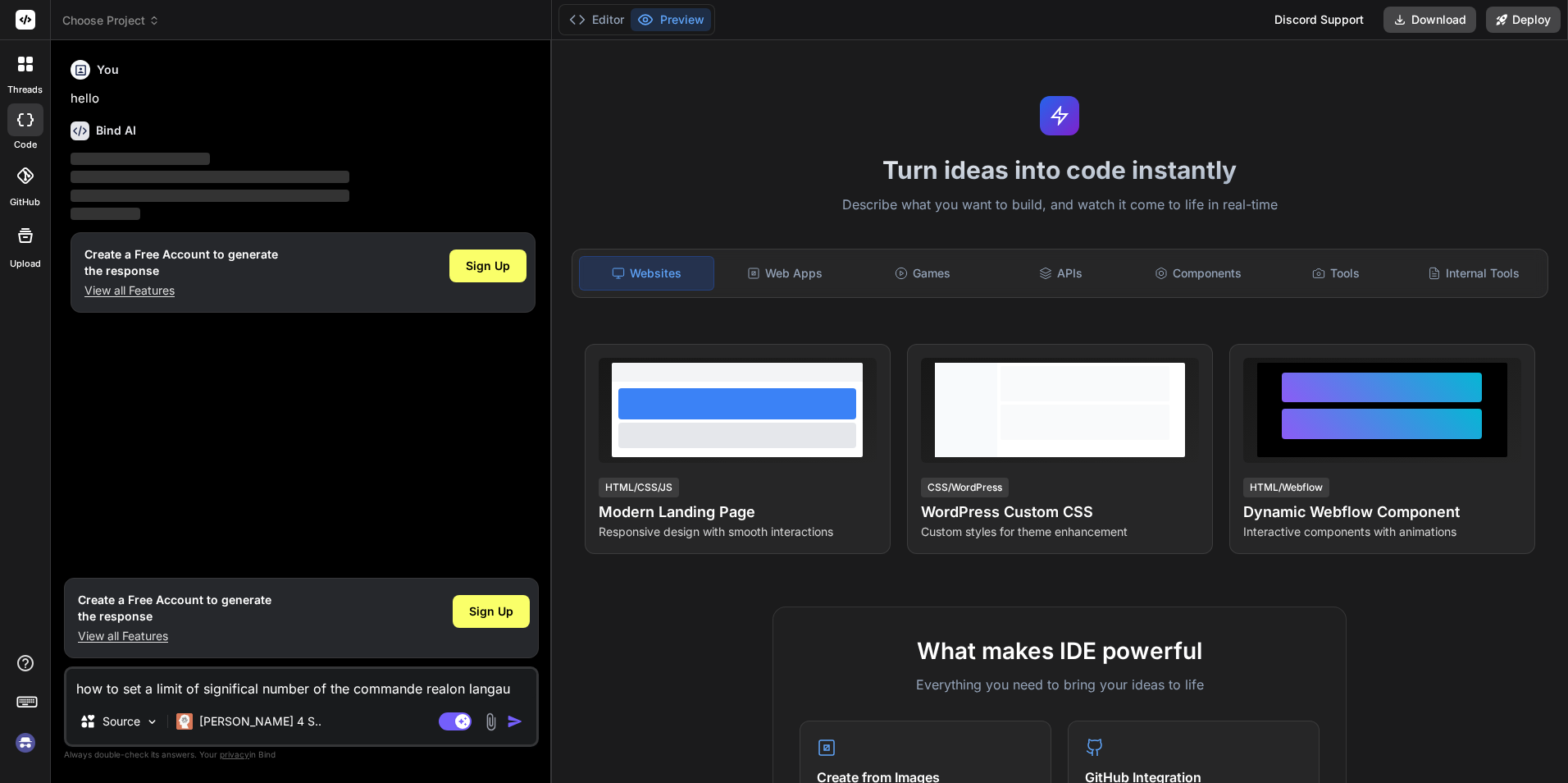
type textarea "x"
type textarea "how to set a limit of significal number of the commande realon lang"
type textarea "x"
type textarea "how to set a limit of significal number of the commande realon langu"
type textarea "x"
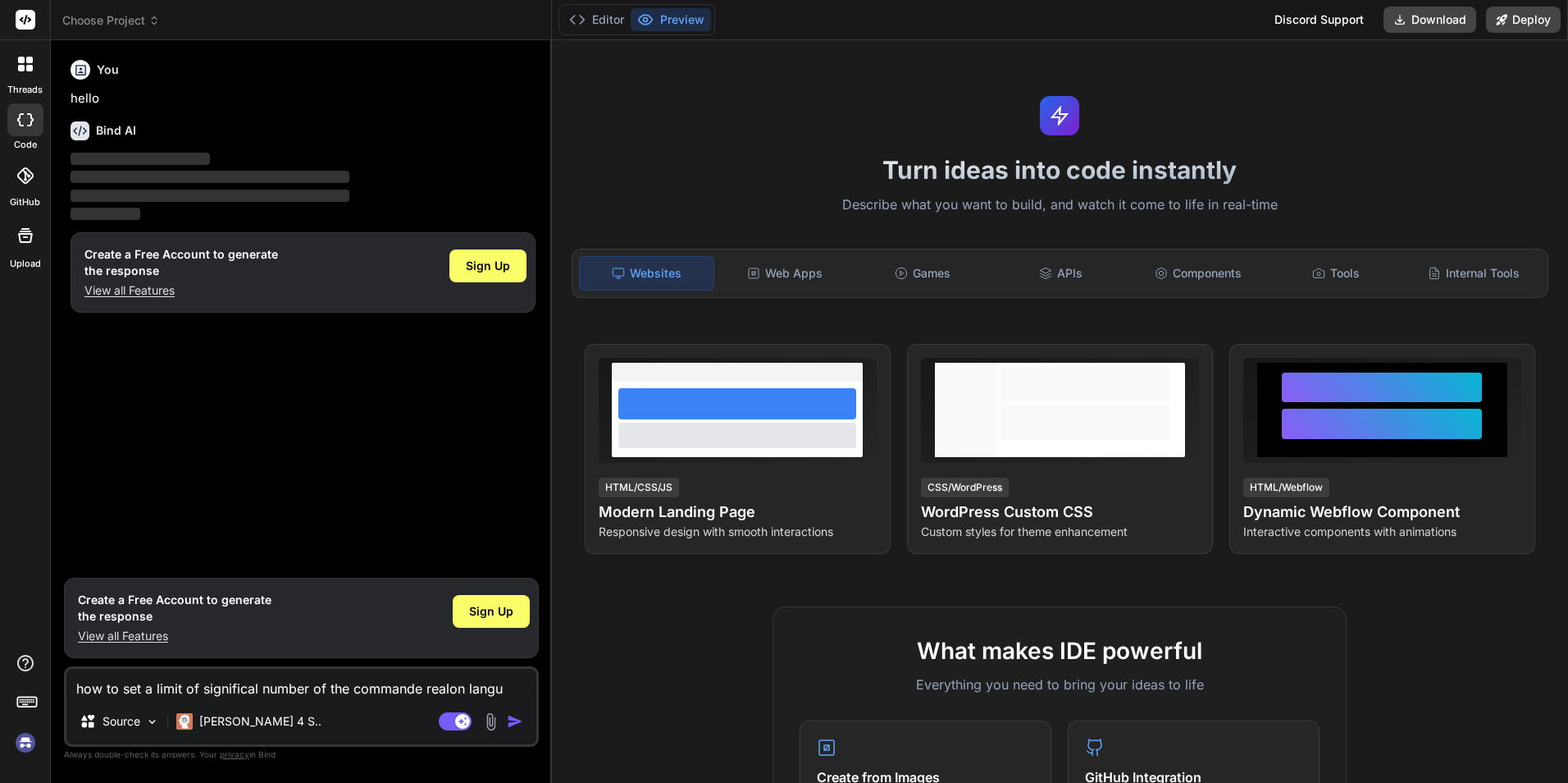
type textarea "how to set a limit of significal number of the commande realon langua"
type textarea "x"
type textarea "how to set a limit of significal number of the commande realon languag"
type textarea "x"
type textarea "how to set a limit of significal number of the commande realon language"
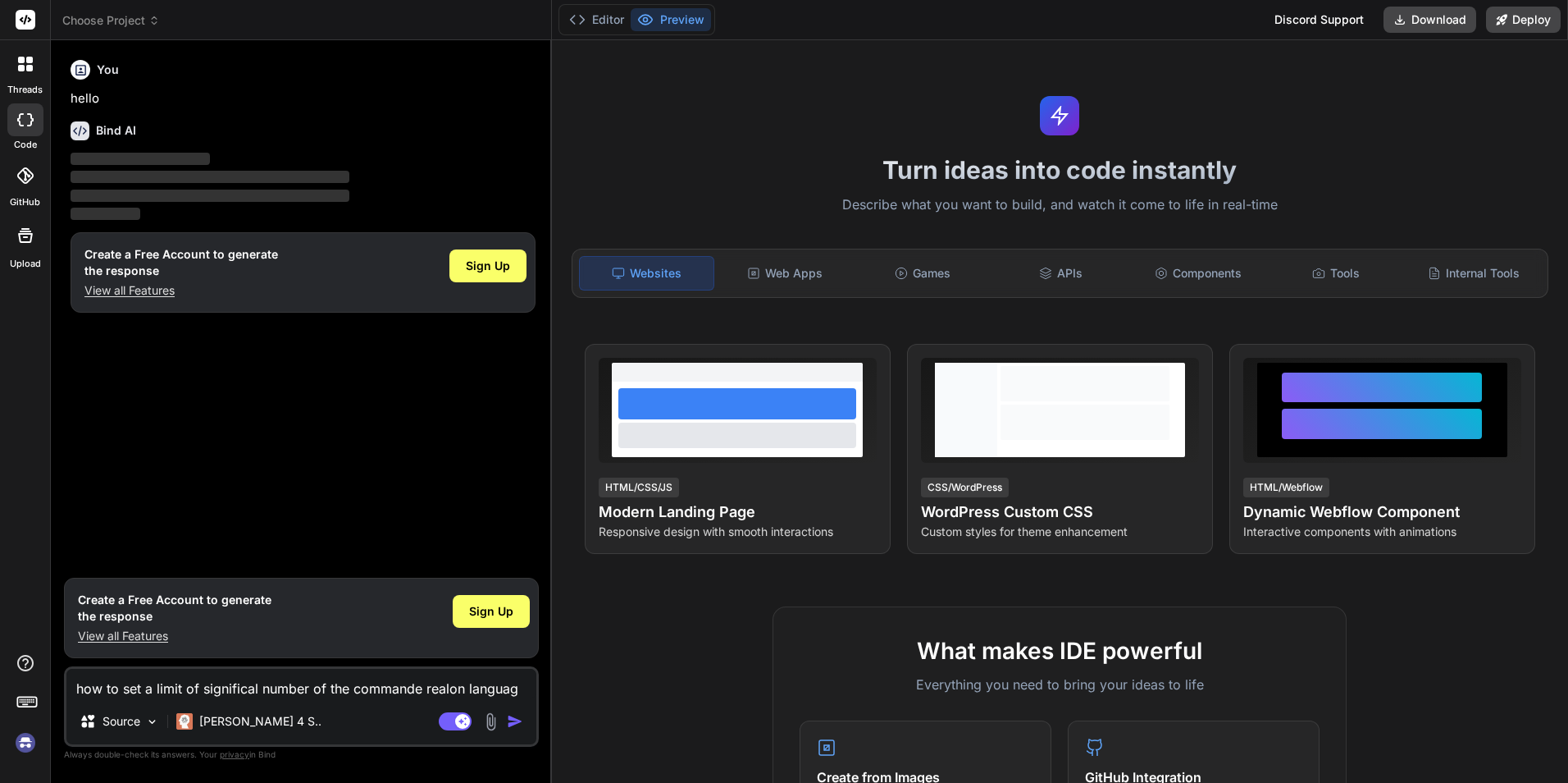
type textarea "x"
type textarea "how to set a limit of significal number of the commande realon language"
type textarea "x"
type textarea "how to set a limit of significal number of the commande realon language P"
type textarea "x"
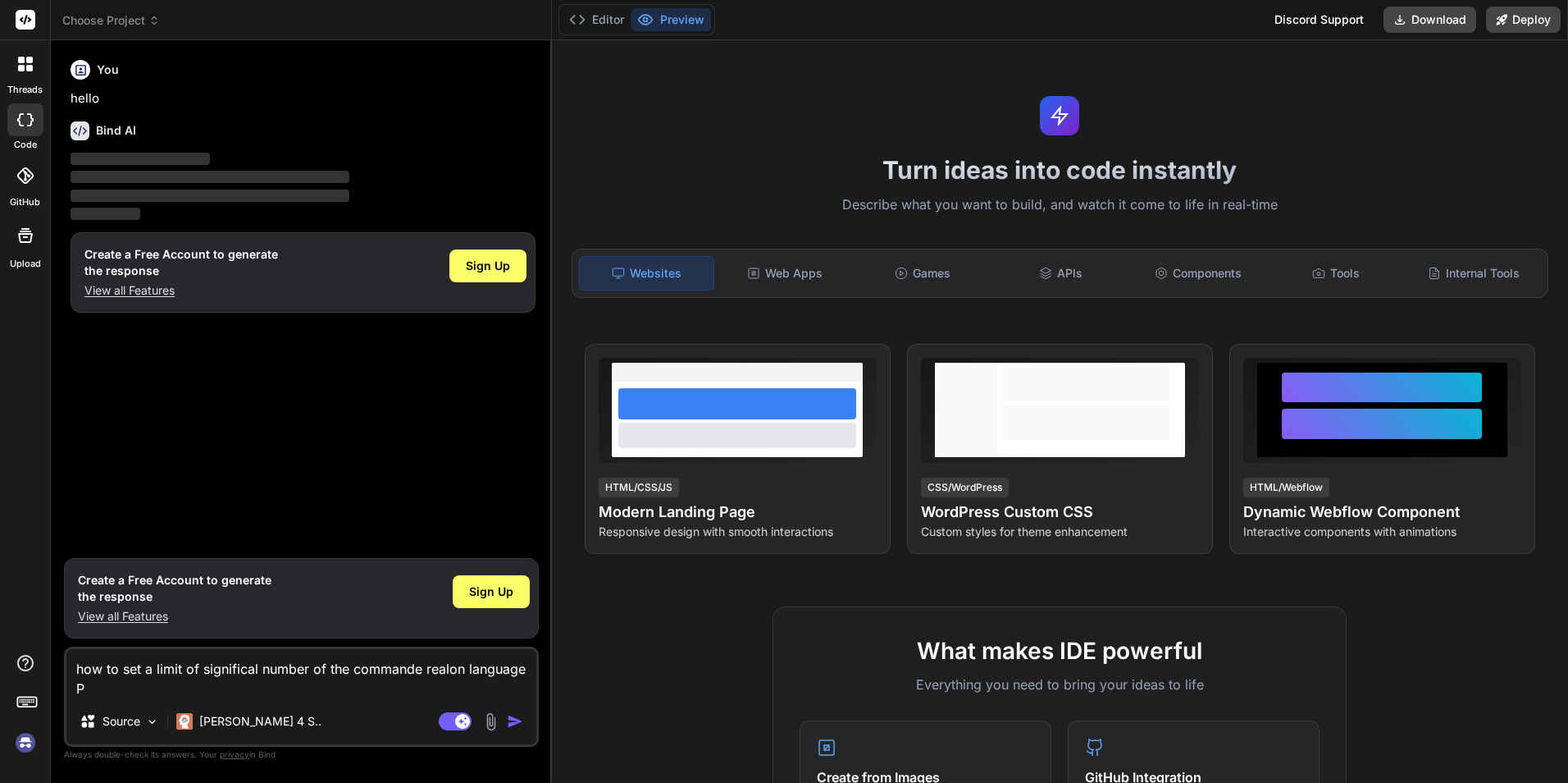
type textarea "how to set a limit of significal number of the commande realon language Pa"
type textarea "x"
type textarea "how to set a limit of significal number of the commande realon language Pas"
type textarea "x"
type textarea "how to set a limit of significal number of the commande realon language Pasc"
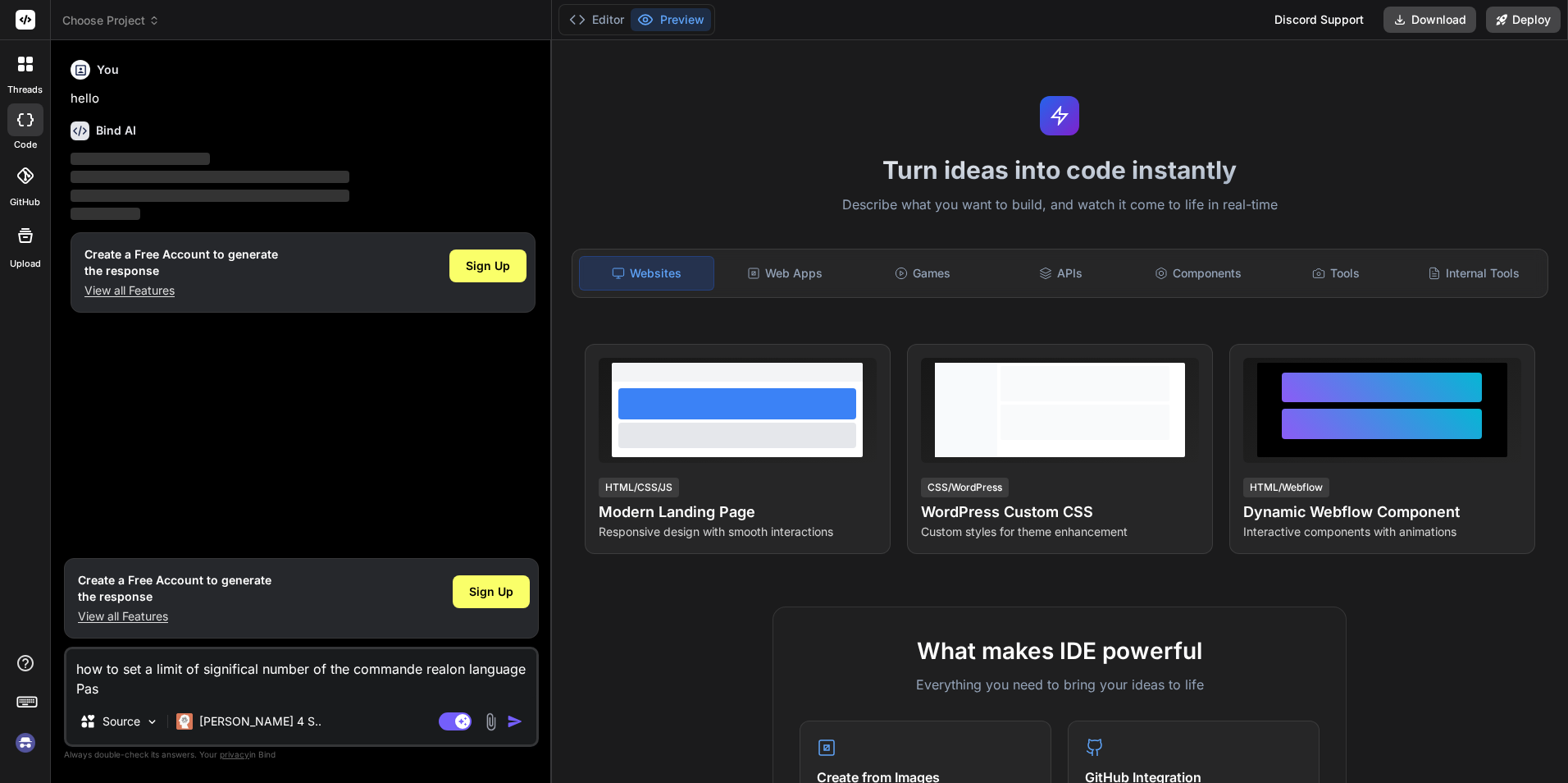
type textarea "x"
type textarea "how to set a limit of significal number of the commande realon language Pasca"
type textarea "x"
type textarea "how to set a limit of significal number of the commande realon language Pascal"
type textarea "x"
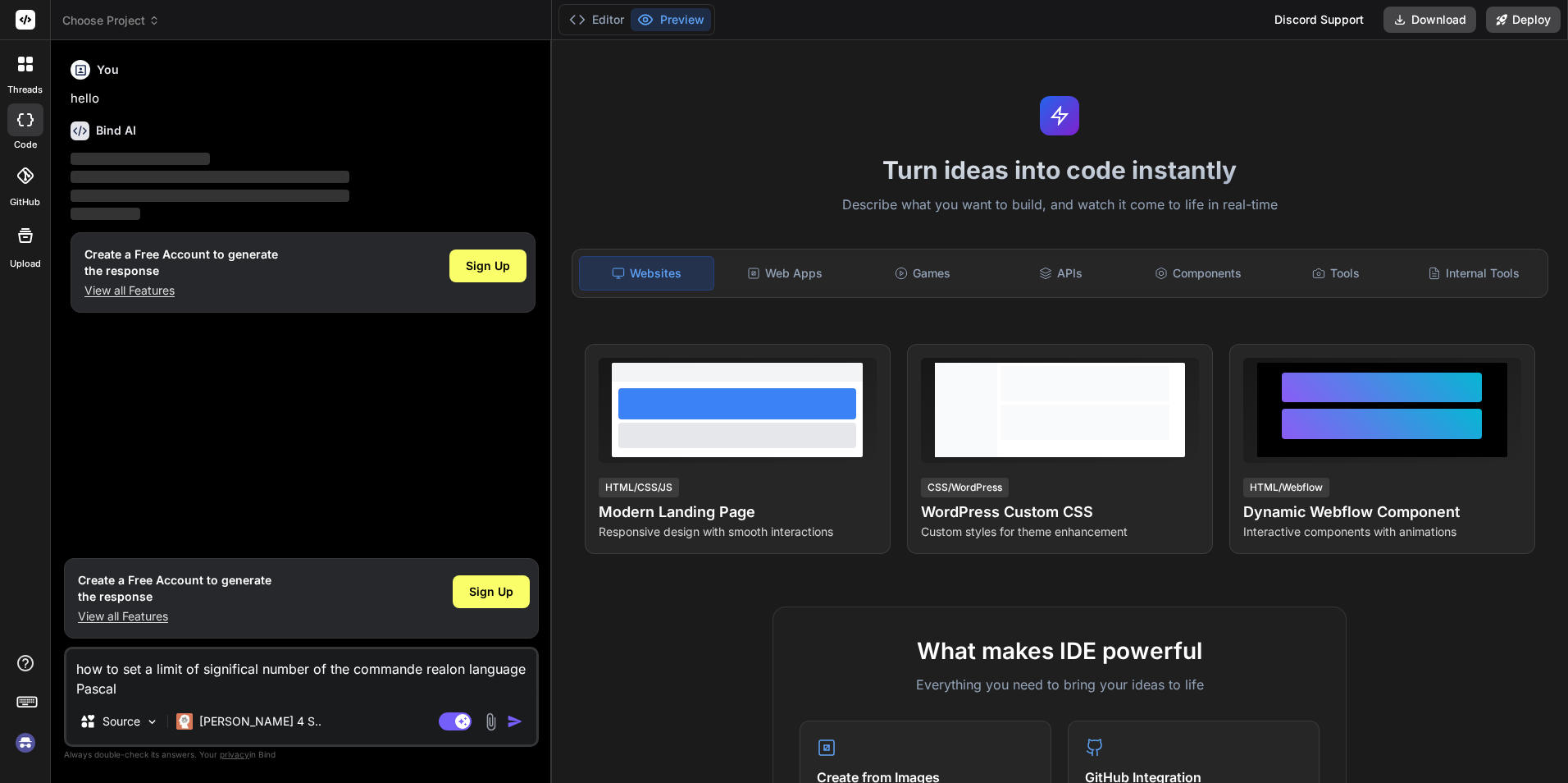
type textarea "how to set a limit of significal number of the commande realon language Pascal"
click at [506, 717] on img "button" at bounding box center [514, 720] width 17 height 17
click at [514, 720] on img "button" at bounding box center [514, 720] width 17 height 17
drag, startPoint x: 103, startPoint y: 679, endPoint x: 0, endPoint y: 608, distance: 125.1
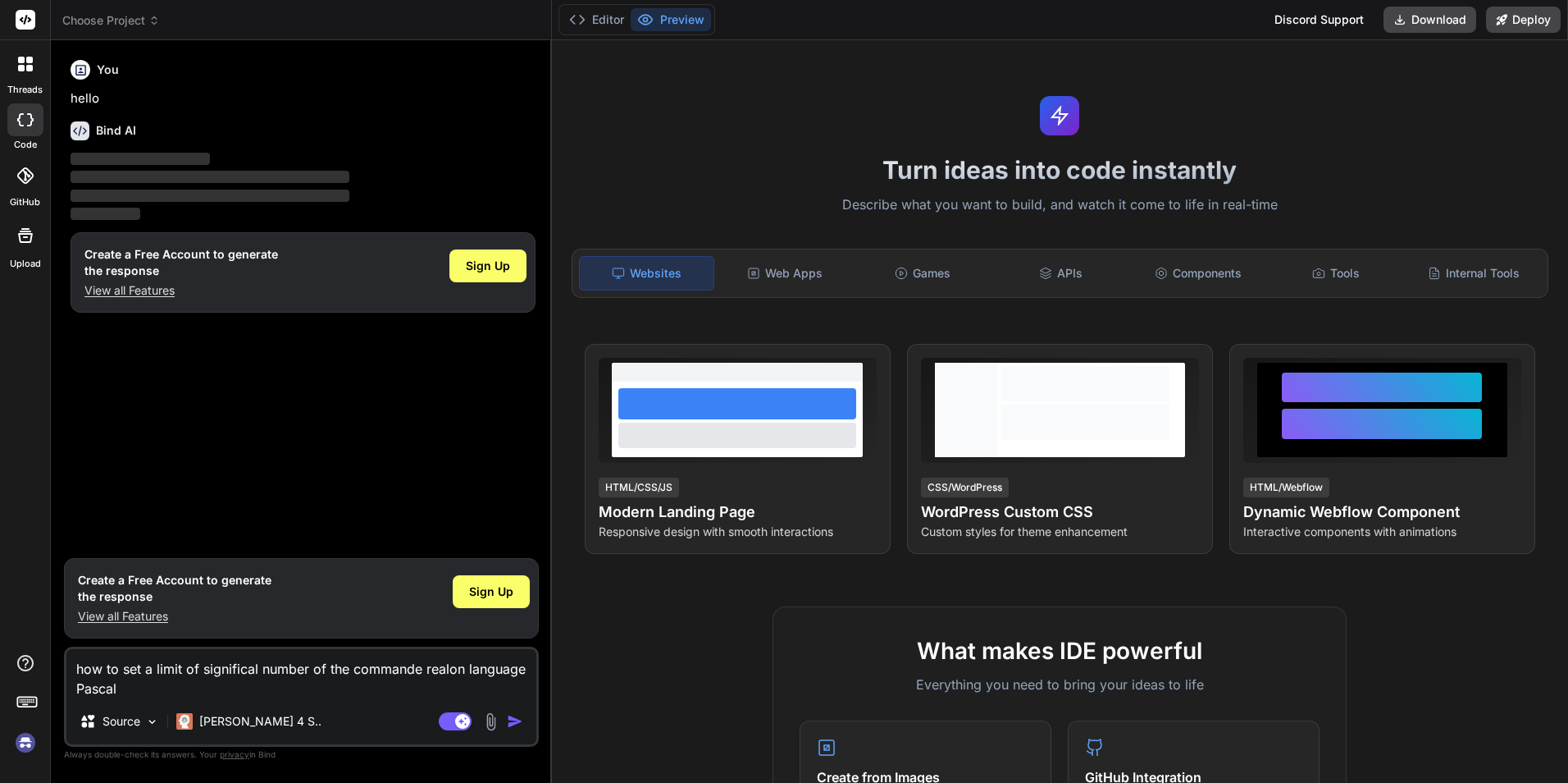
click at [0, 608] on html "threads code GitHub Upload Choose Project Created with Pixso. Bind AI Web Searc…" at bounding box center [784, 391] width 1568 height 783
click at [513, 721] on img "button" at bounding box center [514, 720] width 17 height 17
click at [458, 719] on rect at bounding box center [462, 720] width 15 height 15
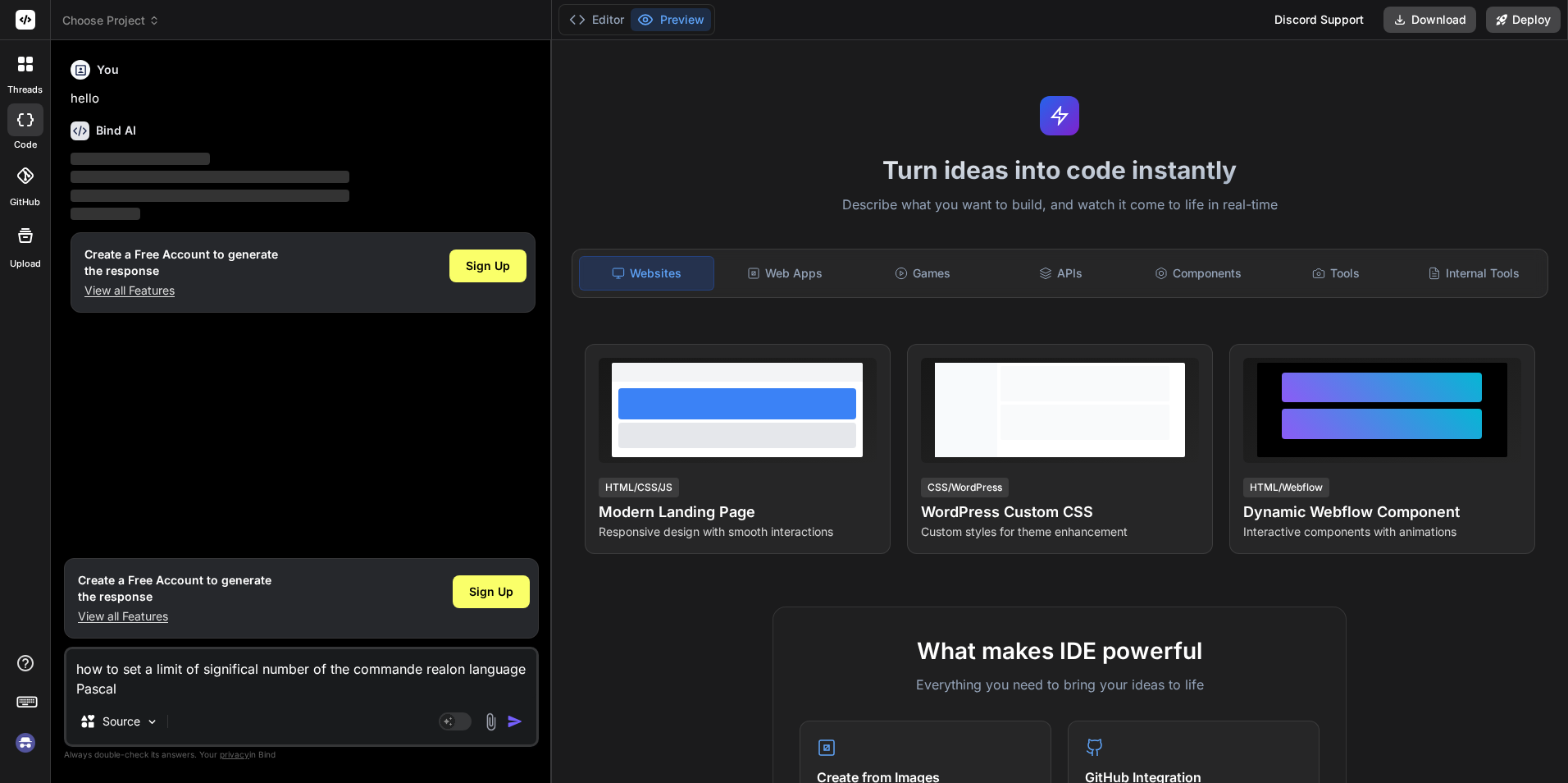
click at [526, 718] on button "button" at bounding box center [518, 720] width 23 height 17
click at [519, 720] on img "button" at bounding box center [514, 720] width 17 height 17
click at [195, 702] on div "how to set a limit of significal number of the commande realon language Pascal …" at bounding box center [301, 696] width 475 height 100
click at [460, 722] on rect at bounding box center [455, 721] width 33 height 18
type textarea "x"
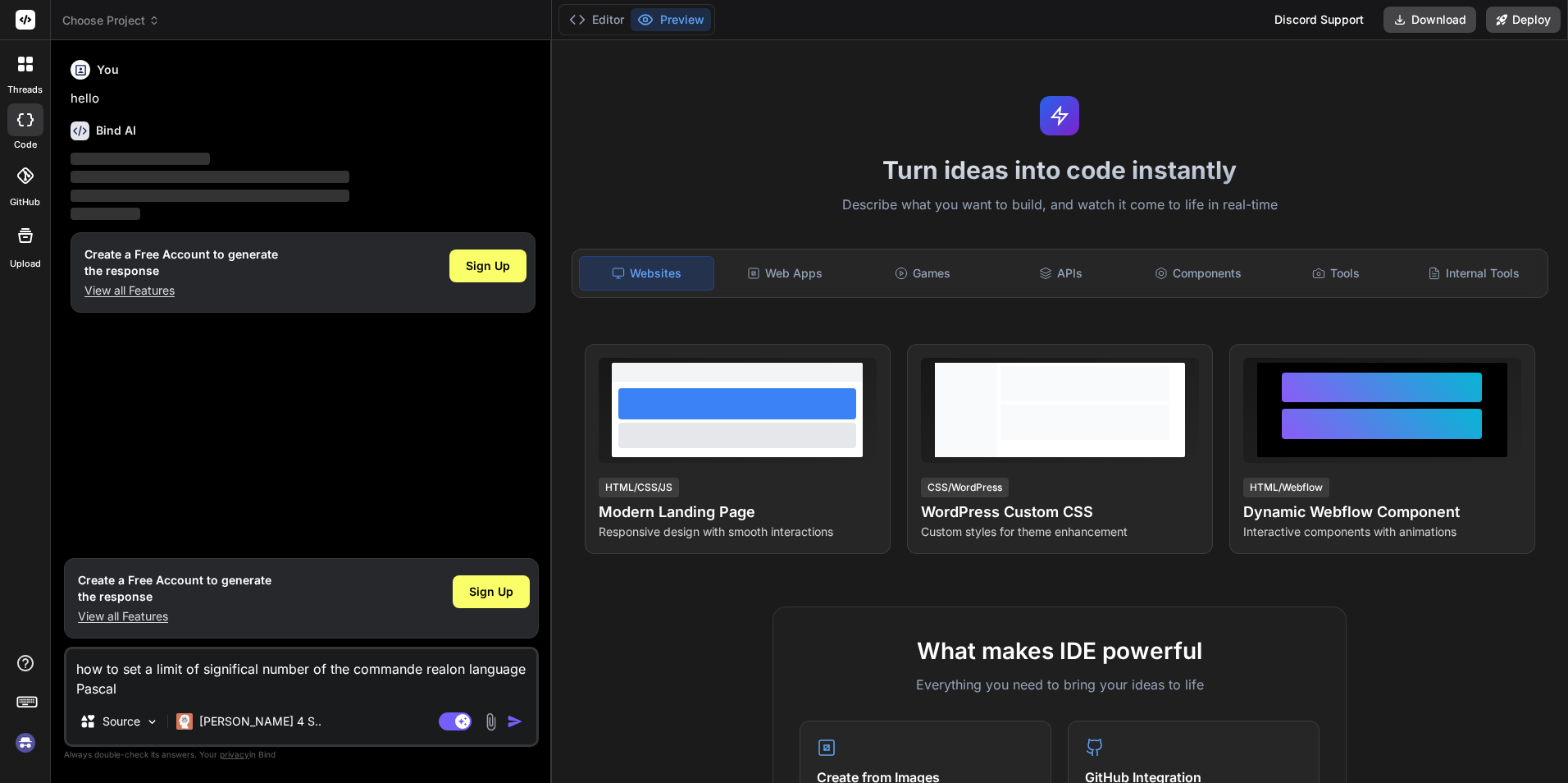
click at [514, 720] on img "button" at bounding box center [514, 720] width 17 height 17
click at [506, 713] on button "button" at bounding box center [518, 720] width 23 height 17
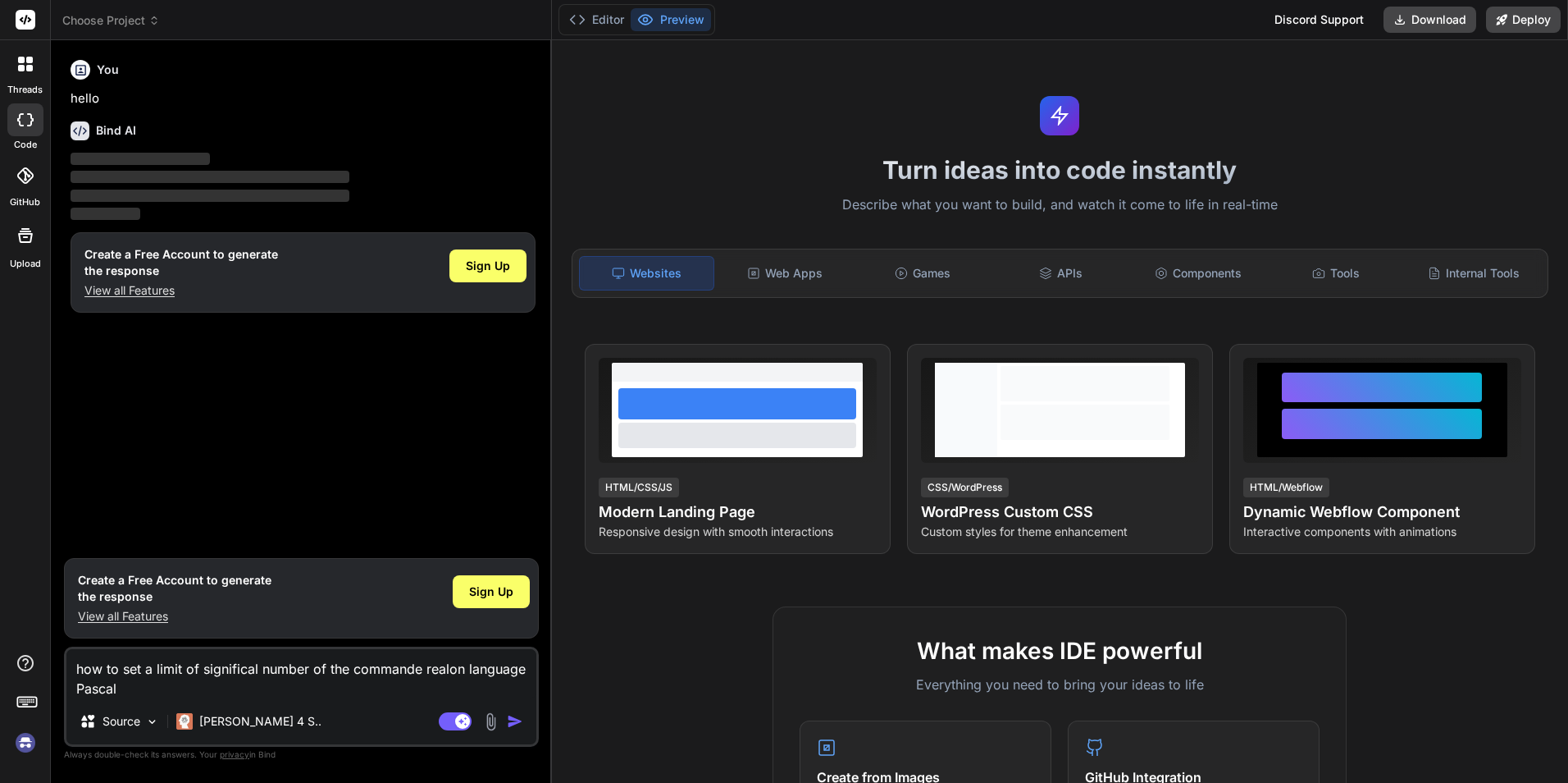
click at [506, 713] on button "button" at bounding box center [518, 720] width 23 height 17
click at [477, 264] on span "Sign Up" at bounding box center [487, 265] width 44 height 17
